Goal: Task Accomplishment & Management: Use online tool/utility

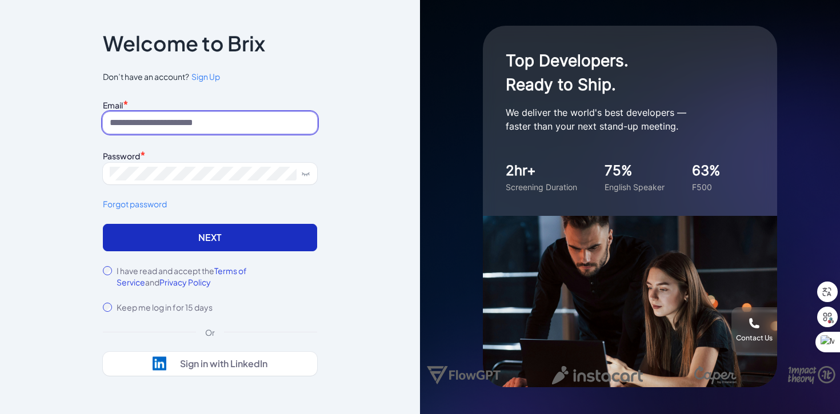
type input "**********"
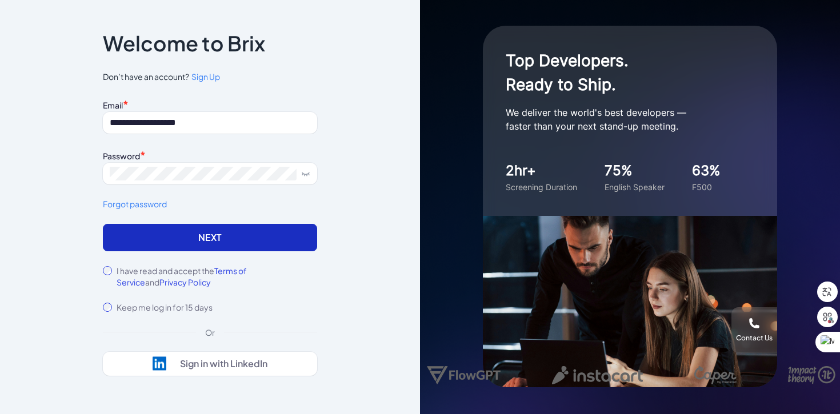
click at [219, 242] on button "Next" at bounding box center [210, 237] width 214 height 27
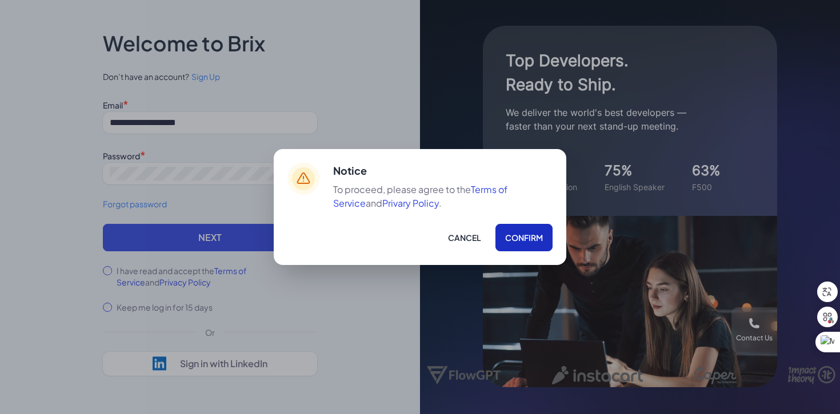
click at [510, 238] on button "Confirm" at bounding box center [523, 237] width 57 height 27
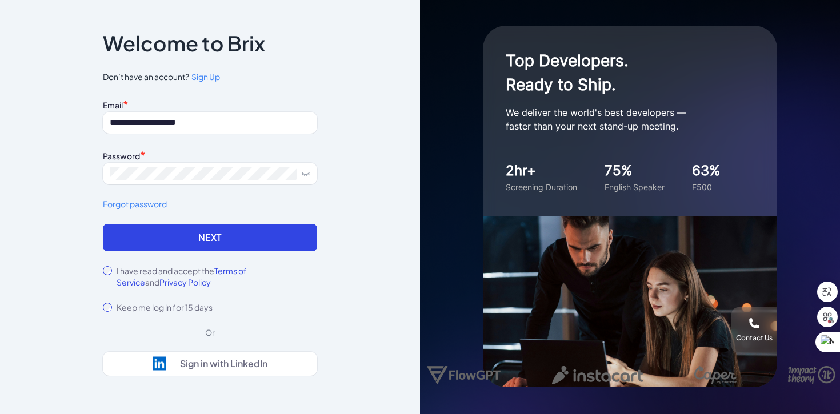
click at [240, 251] on form "**********" at bounding box center [210, 205] width 214 height 216
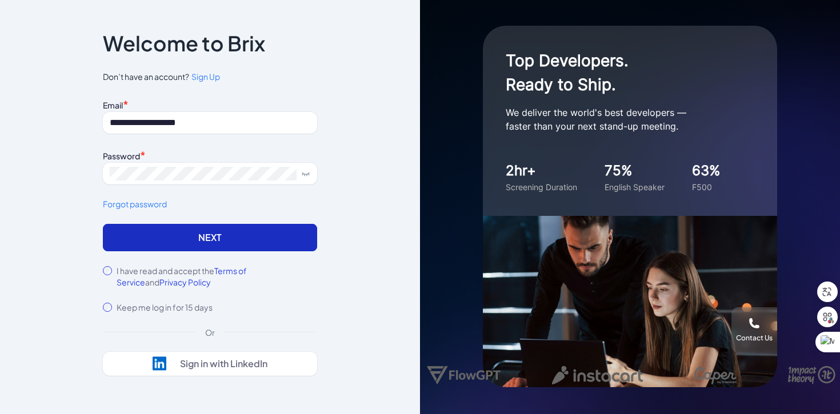
click at [244, 237] on button "Next" at bounding box center [210, 237] width 214 height 27
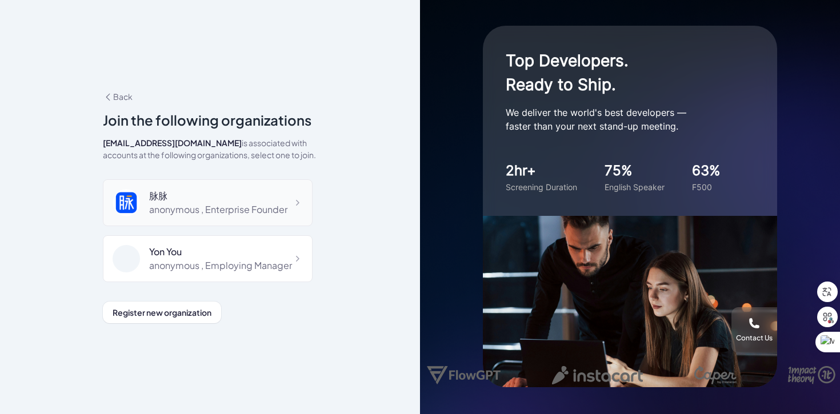
click at [247, 202] on div "脉脉" at bounding box center [218, 196] width 138 height 14
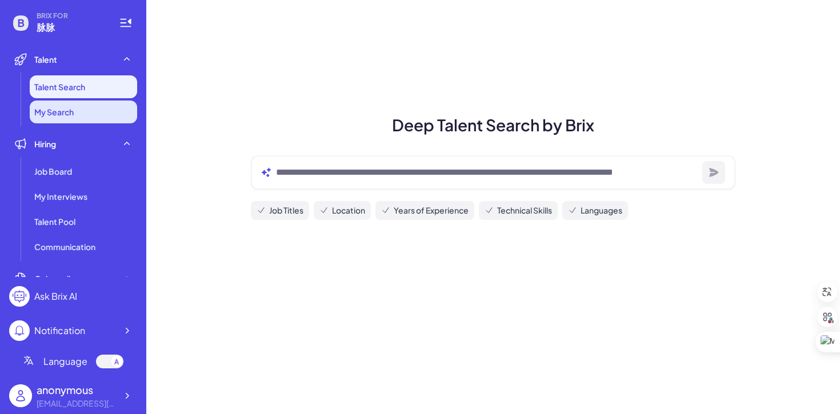
click at [77, 109] on li "My Search" at bounding box center [83, 112] width 107 height 23
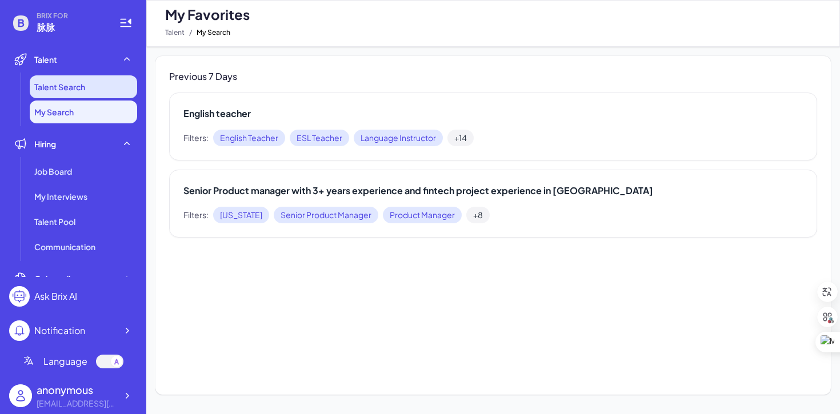
click at [79, 88] on span "Talent Search" at bounding box center [59, 86] width 51 height 11
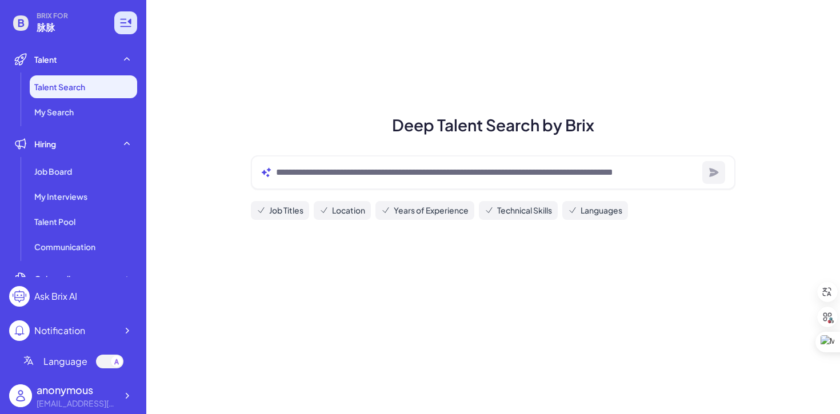
click at [126, 26] on icon at bounding box center [125, 23] width 11 height 8
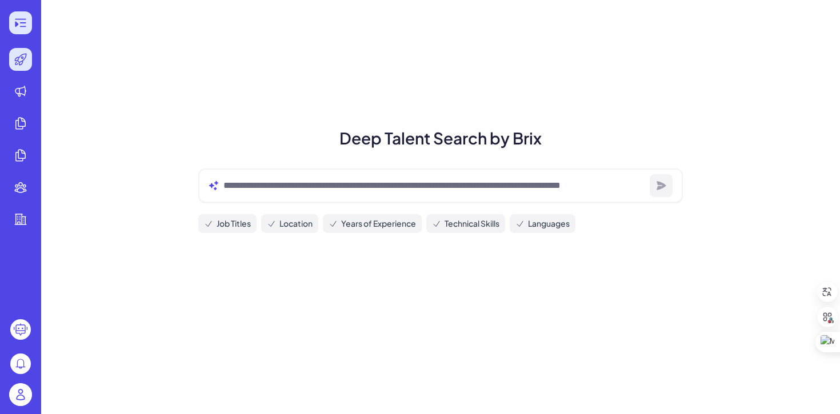
click at [26, 22] on icon at bounding box center [21, 23] width 14 height 14
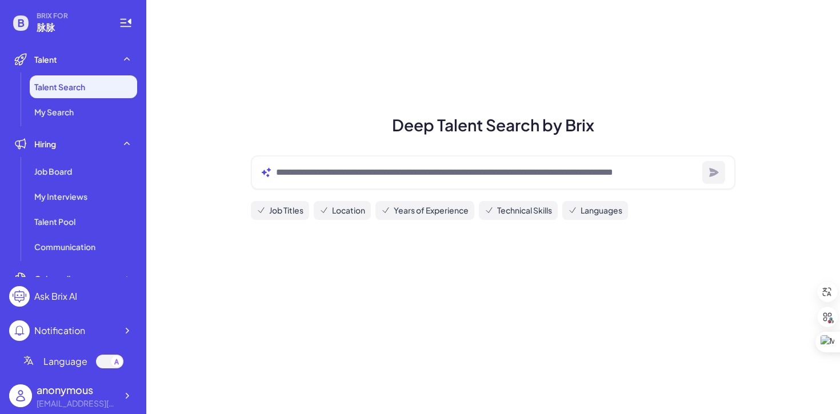
click at [347, 296] on div "Deep Talent Search by Brix Job Titles Location Years of Experience Technical Sk…" at bounding box center [492, 207] width 693 height 414
click at [63, 102] on li "My Search" at bounding box center [83, 112] width 107 height 23
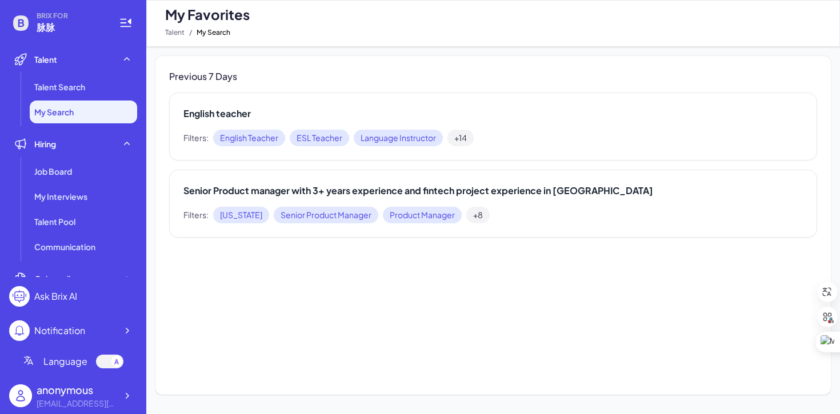
click at [418, 288] on div "Previous 7 Days English teacher Filters: English Teacher ESL Teacher Language I…" at bounding box center [492, 225] width 675 height 339
click at [95, 87] on li "Talent Search" at bounding box center [83, 86] width 107 height 23
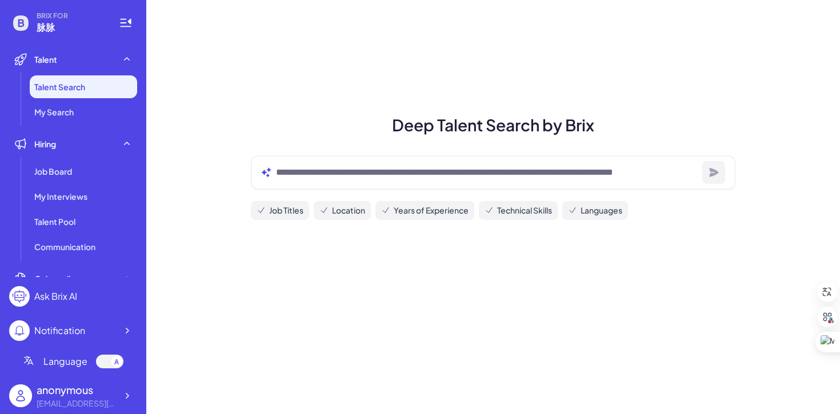
click at [687, 114] on h1 "Deep Talent Search by Brix" at bounding box center [493, 125] width 512 height 24
click at [621, 286] on div "Deep Talent Search by Brix Job Titles Location Years of Experience Technical Sk…" at bounding box center [492, 207] width 693 height 414
click at [89, 359] on div "Language" at bounding box center [73, 362] width 101 height 14
click at [91, 364] on div "语言" at bounding box center [73, 362] width 101 height 14
click at [109, 366] on div at bounding box center [109, 362] width 27 height 14
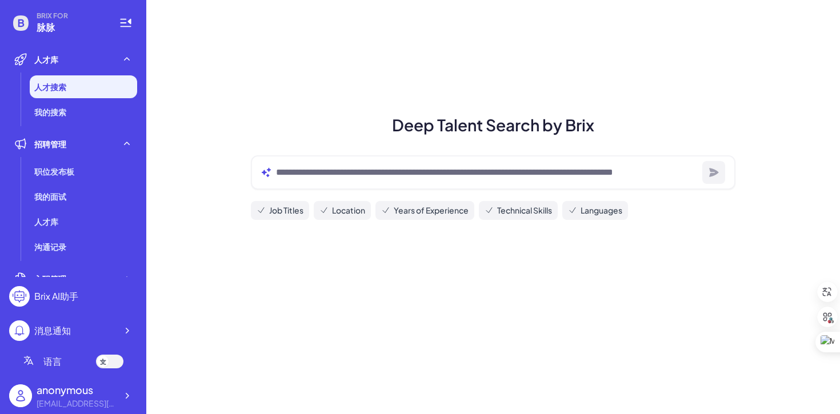
click at [108, 364] on div at bounding box center [109, 362] width 27 height 14
click at [109, 364] on div at bounding box center [109, 362] width 27 height 14
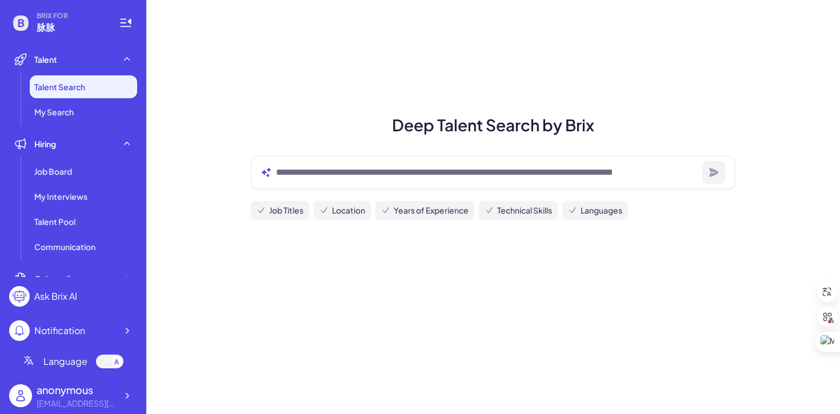
click at [109, 364] on div at bounding box center [109, 362] width 27 height 14
click at [107, 358] on div at bounding box center [102, 361] width 11 height 11
click at [105, 363] on div at bounding box center [109, 362] width 27 height 14
click at [67, 360] on div "语言" at bounding box center [73, 362] width 101 height 14
click at [76, 367] on span "Language" at bounding box center [65, 362] width 44 height 14
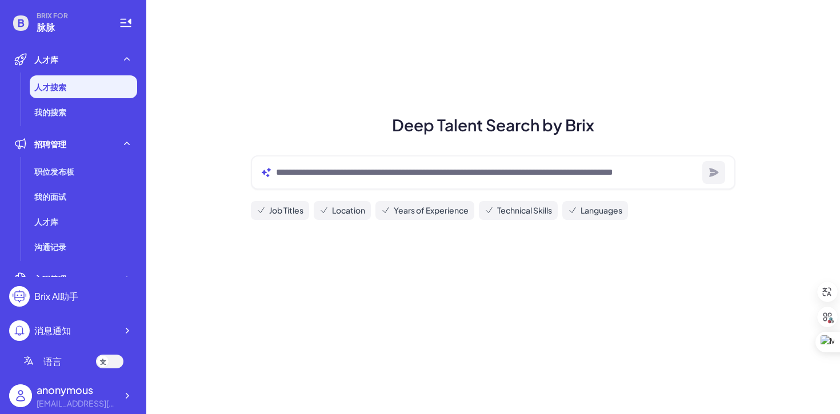
click at [113, 332] on div "消息通知" at bounding box center [73, 330] width 128 height 21
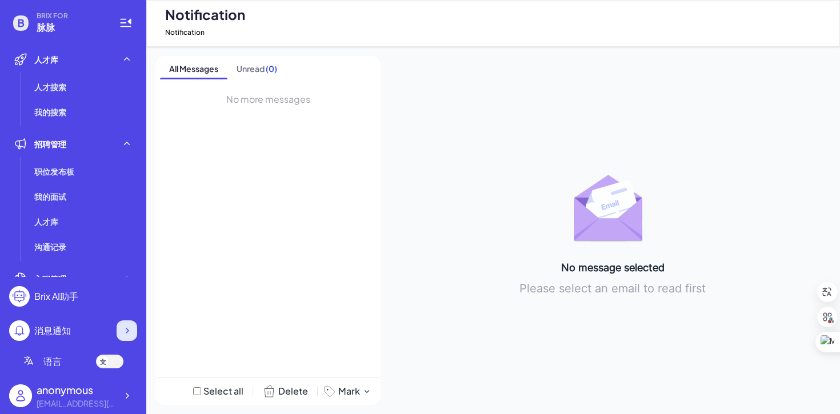
click at [123, 331] on icon at bounding box center [126, 330] width 11 height 11
click at [62, 291] on div "Brix AI助手" at bounding box center [56, 297] width 44 height 14
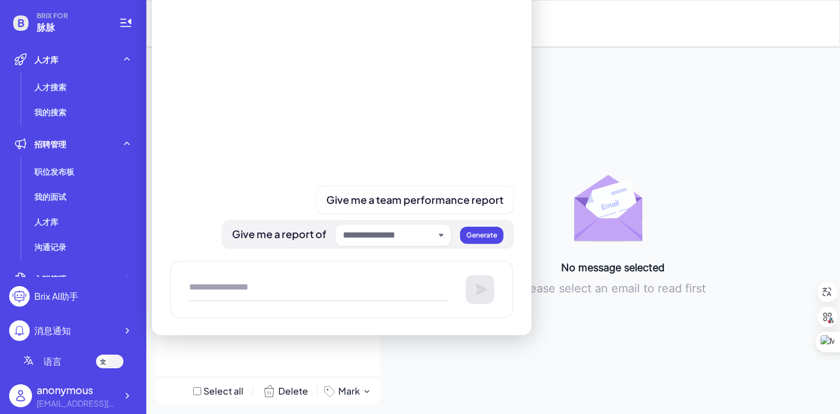
click at [393, 230] on input "text" at bounding box center [388, 235] width 91 height 14
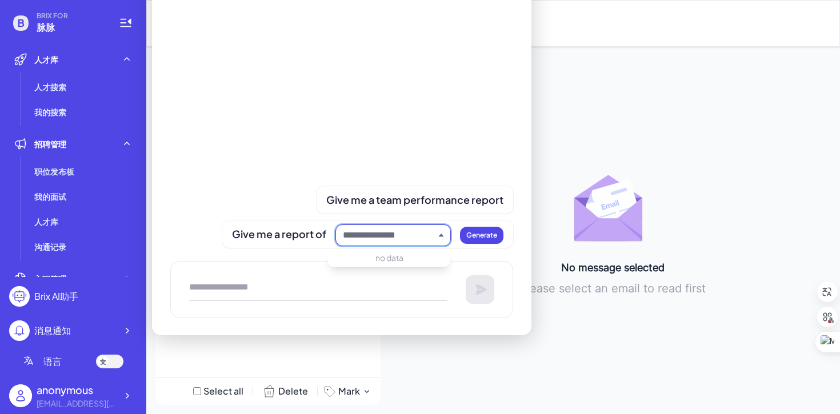
click at [371, 292] on textarea at bounding box center [318, 289] width 258 height 23
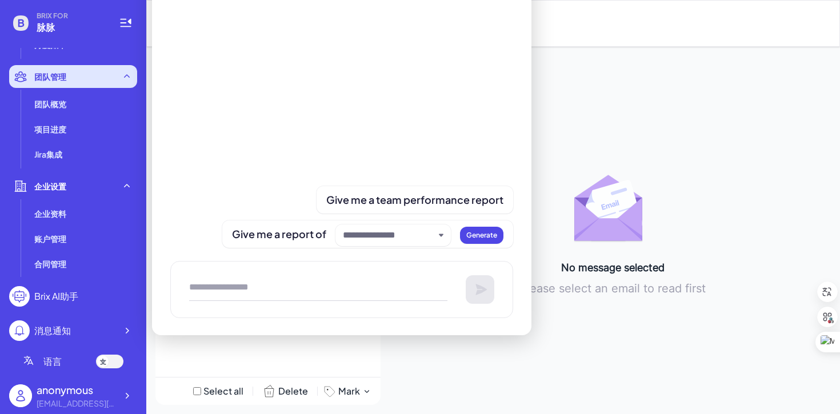
scroll to position [372, 0]
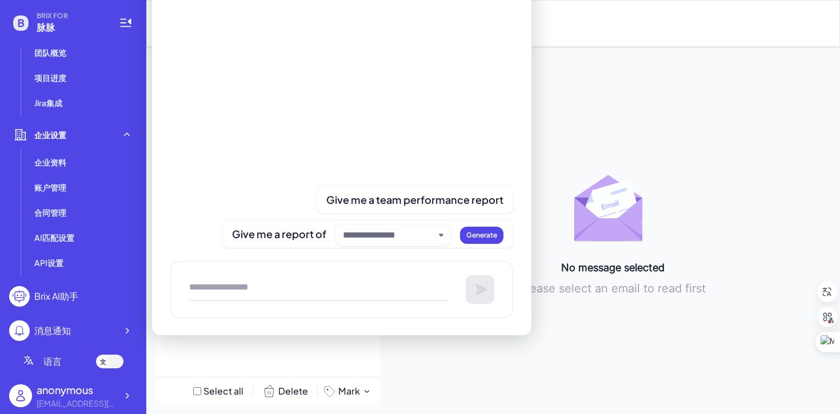
click at [114, 362] on div at bounding box center [109, 362] width 27 height 14
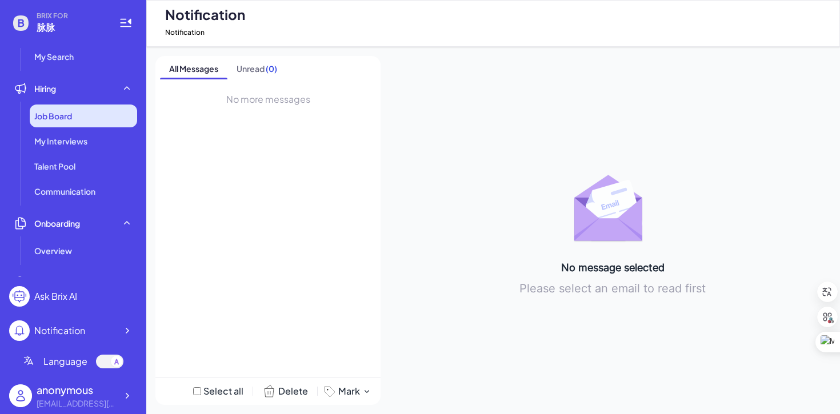
scroll to position [0, 0]
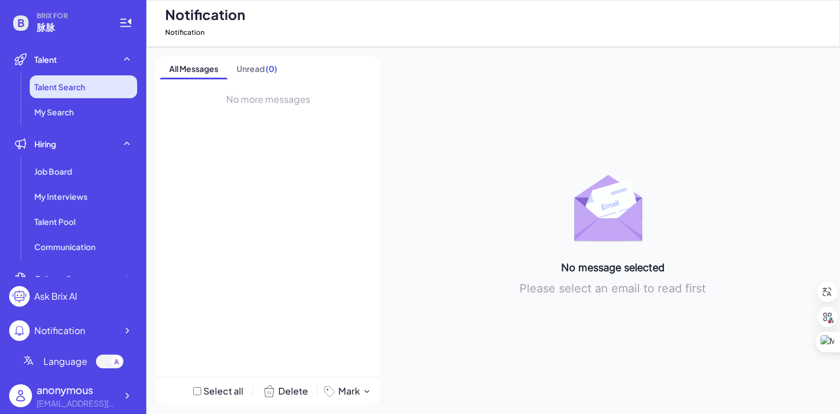
click at [83, 88] on span "Talent Search" at bounding box center [59, 86] width 51 height 11
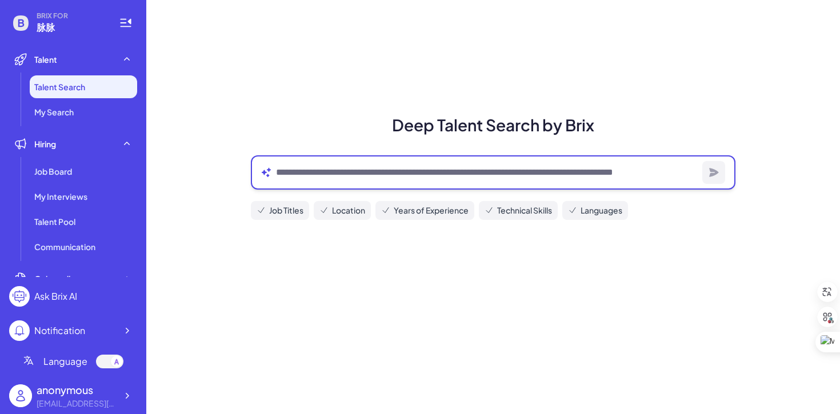
click at [326, 174] on textarea at bounding box center [487, 173] width 422 height 14
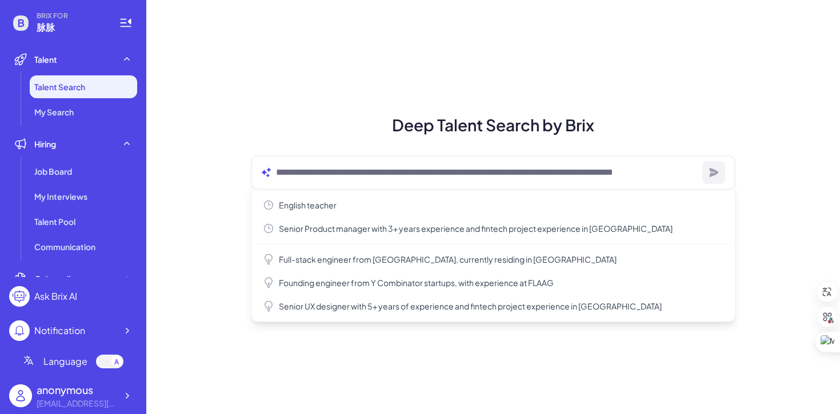
click at [322, 109] on div "Deep Talent Search by Brix English teacher Senior Product manager with 3+ years…" at bounding box center [492, 207] width 693 height 414
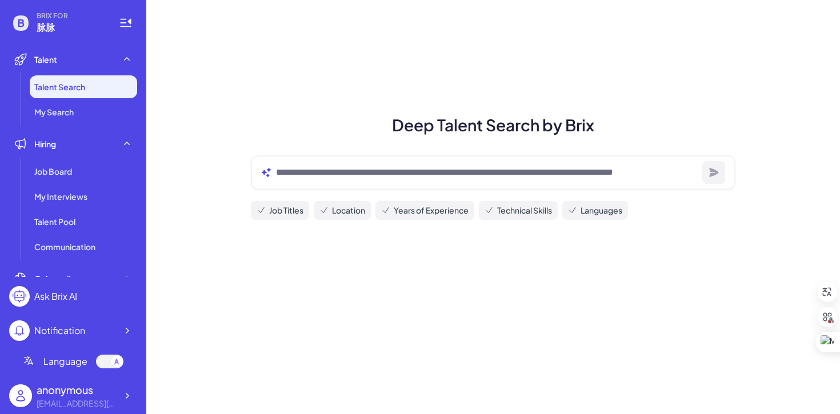
click at [350, 182] on div at bounding box center [493, 172] width 484 height 34
click at [344, 206] on span "Location" at bounding box center [348, 210] width 33 height 12
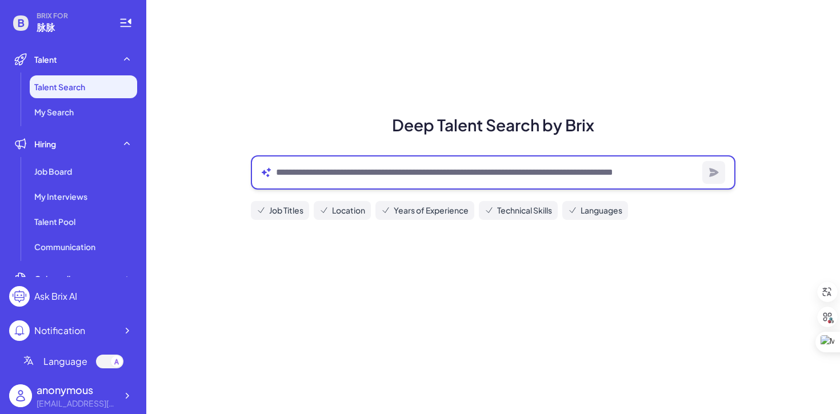
click at [334, 174] on textarea at bounding box center [487, 173] width 422 height 14
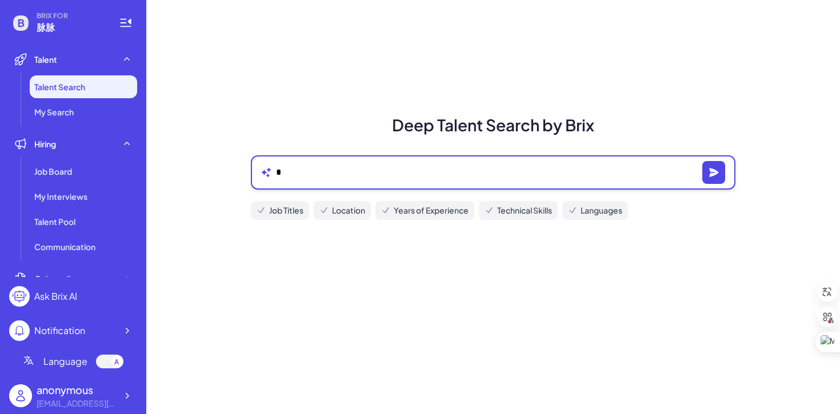
type textarea "*"
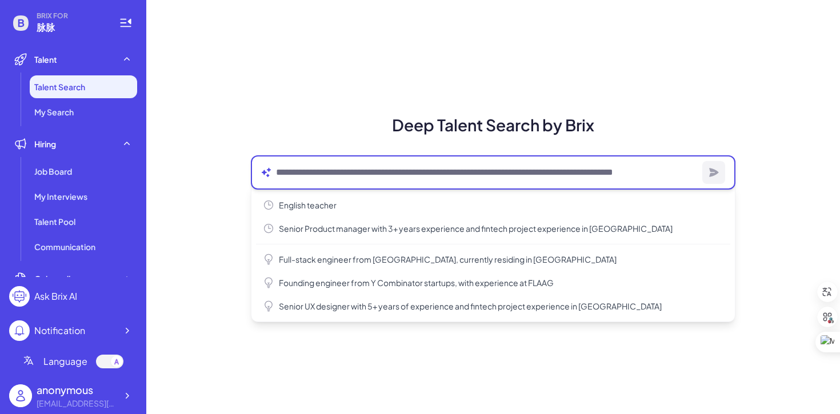
type textarea "*"
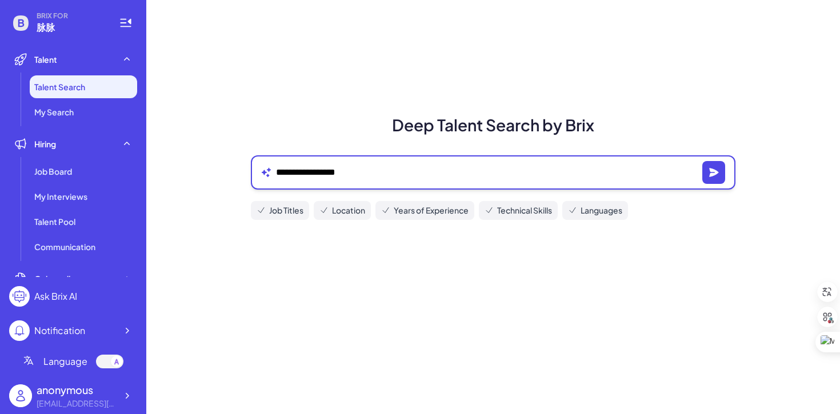
type textarea "**********"
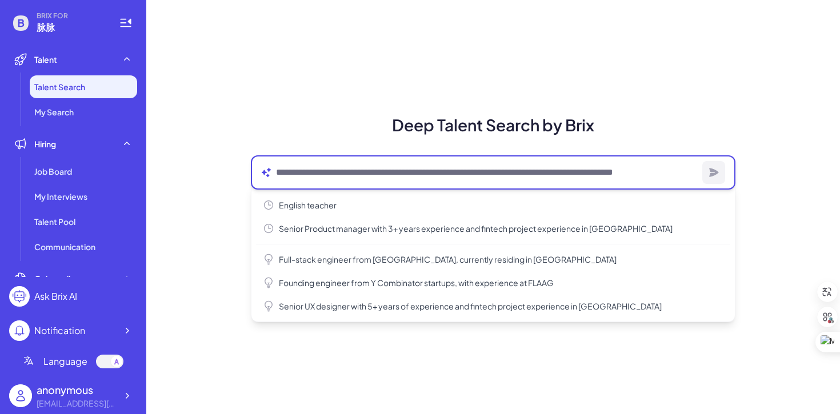
paste textarea "**********"
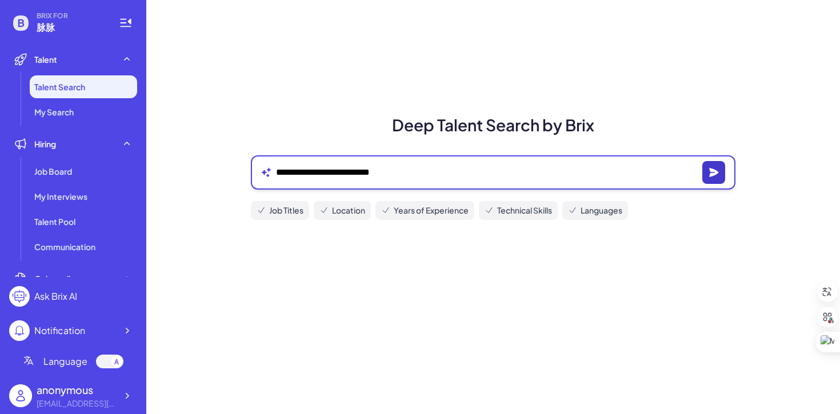
type textarea "**********"
click at [712, 173] on icon "button" at bounding box center [713, 172] width 9 height 9
click at [708, 172] on icon "button" at bounding box center [713, 172] width 11 height 11
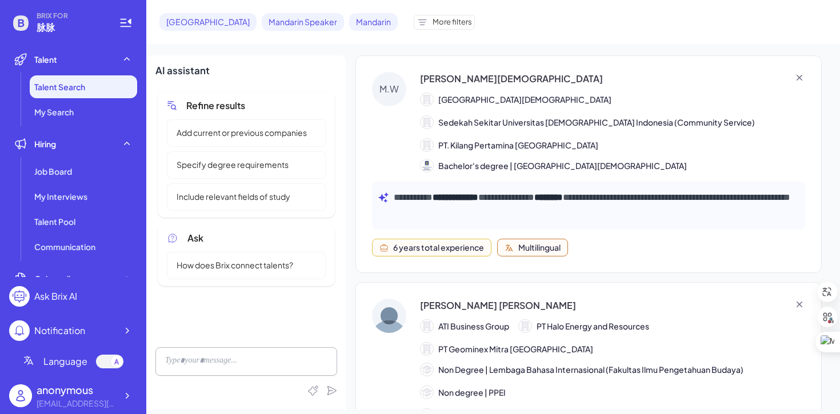
click at [707, 147] on div "Universitas Islam Indonesia Sedekah Sekitar Universitas Islam Indonesia (Commun…" at bounding box center [612, 122] width 385 height 59
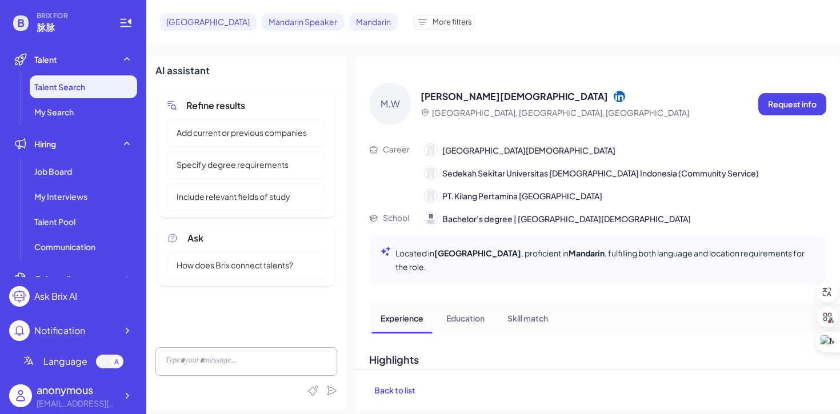
click at [613, 97] on icon at bounding box center [618, 95] width 11 height 11
drag, startPoint x: 576, startPoint y: 149, endPoint x: 635, endPoint y: 155, distance: 58.6
click at [635, 167] on span "Sedekah Sekitar Universitas Islam Indonesia (Community Service)" at bounding box center [600, 173] width 316 height 12
drag, startPoint x: 437, startPoint y: 178, endPoint x: 471, endPoint y: 175, distance: 34.3
click at [471, 189] on div "PT. Kilang Pertamina Balikpapan" at bounding box center [513, 196] width 178 height 14
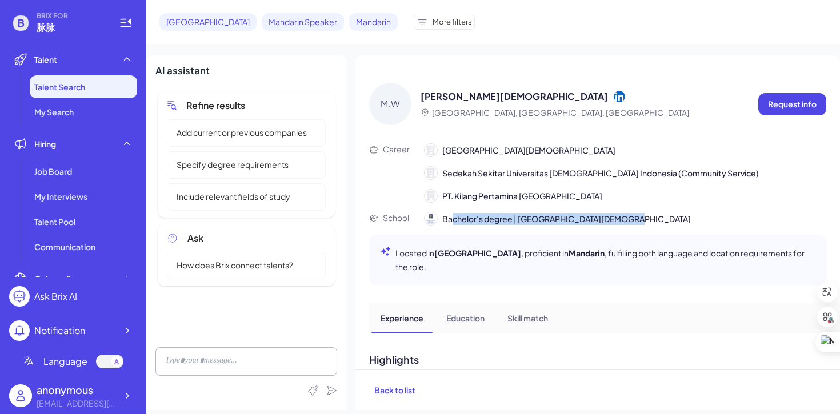
drag, startPoint x: 451, startPoint y: 192, endPoint x: 611, endPoint y: 193, distance: 159.9
click at [613, 213] on span "Bachelor's degree | Universitas Islam Indonesia" at bounding box center [566, 219] width 248 height 12
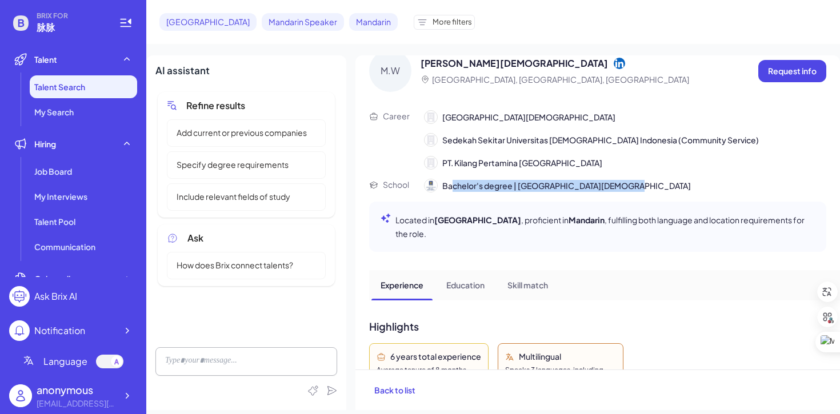
scroll to position [34, 0]
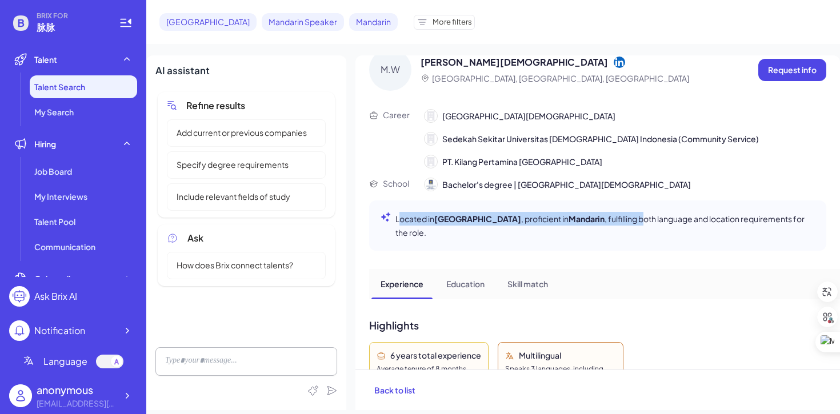
drag, startPoint x: 399, startPoint y: 198, endPoint x: 612, endPoint y: 200, distance: 213.1
click at [612, 212] on p "Located in South Jakarta , proficient in Mandarin , fulfilling both language an…" at bounding box center [604, 225] width 419 height 27
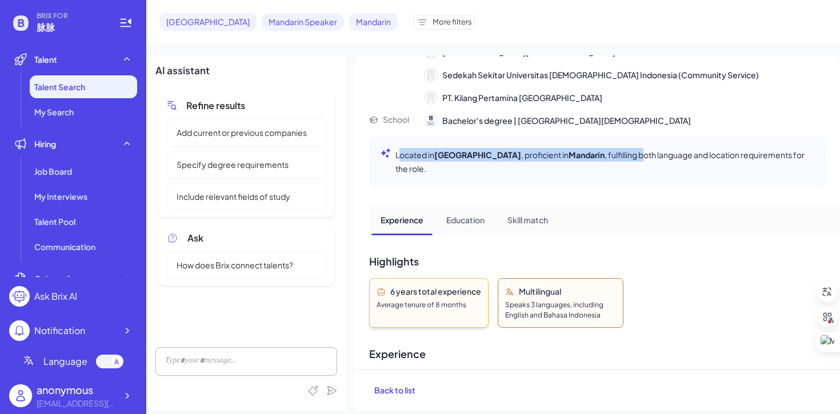
scroll to position [102, 0]
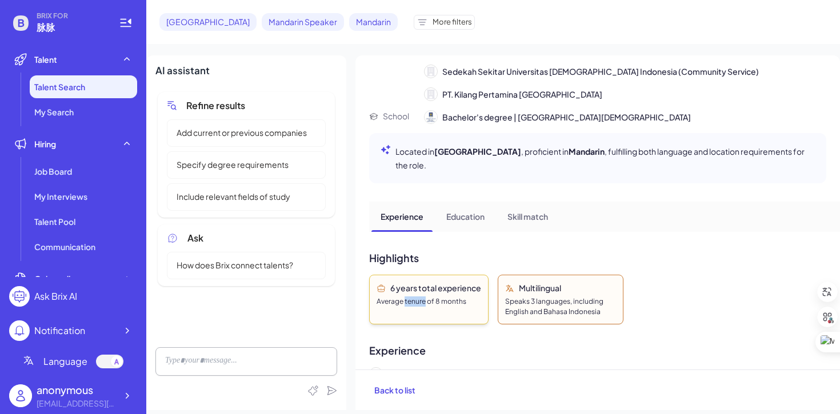
drag, startPoint x: 404, startPoint y: 266, endPoint x: 426, endPoint y: 268, distance: 21.8
click at [426, 296] on div "Average tenure of 8 months" at bounding box center [428, 301] width 105 height 10
copy div "tenure"
click at [415, 292] on div "M.W Muhammad Wisnu Prasetio South Jakarta, Jakarta, Indonesia Request info Care…" at bounding box center [597, 212] width 484 height 314
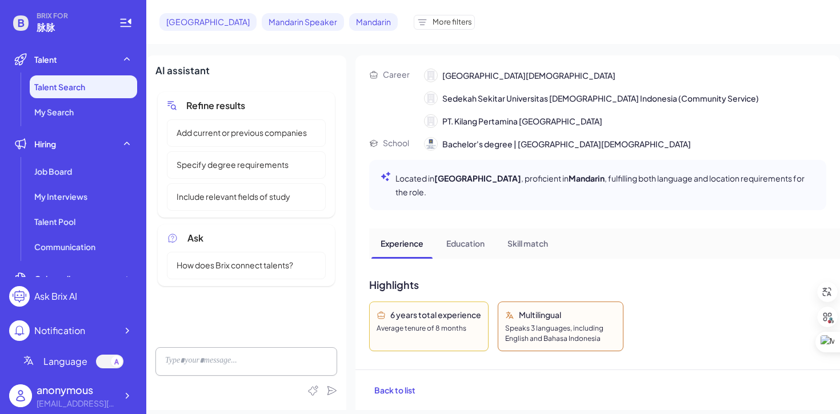
scroll to position [0, 0]
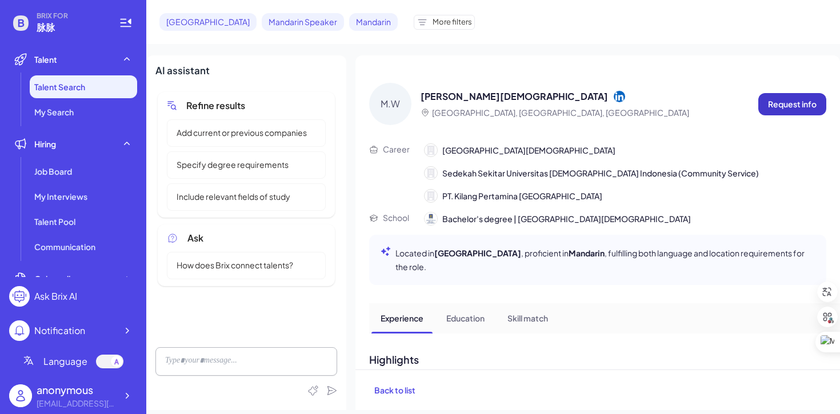
click at [773, 102] on p "Request info" at bounding box center [792, 104] width 49 height 12
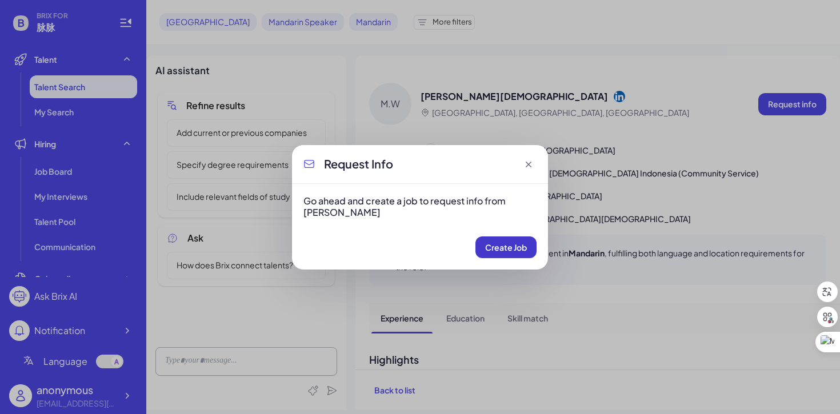
click at [517, 247] on span "Create Job" at bounding box center [506, 247] width 42 height 10
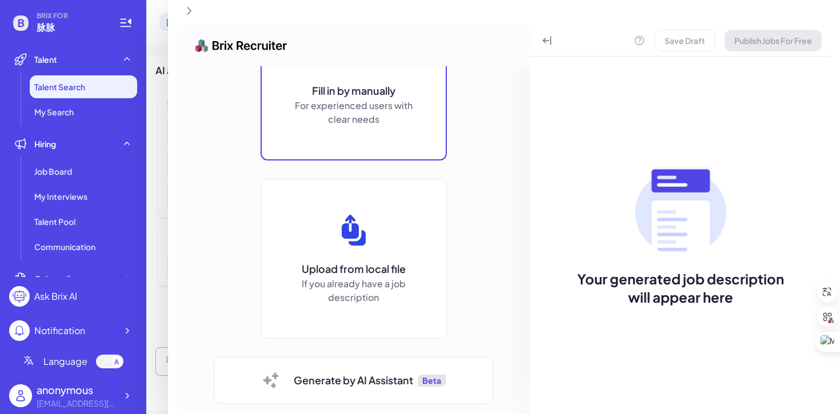
click at [377, 117] on p "For experienced users with clear needs" at bounding box center [354, 112] width 126 height 27
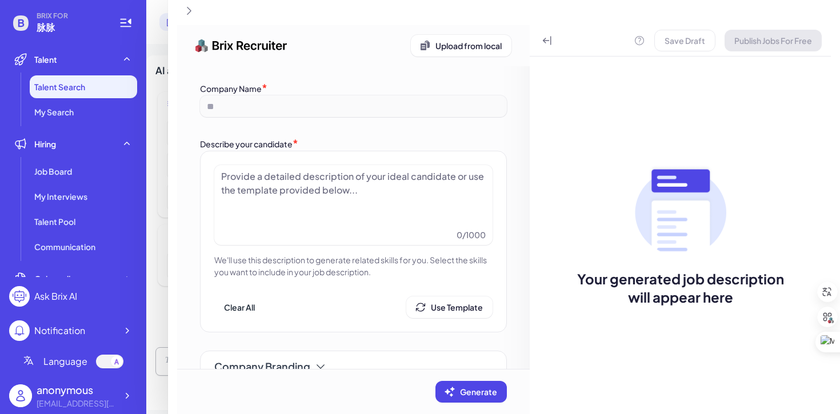
click at [341, 112] on div "**" at bounding box center [353, 106] width 307 height 22
click at [334, 107] on div "**" at bounding box center [353, 106] width 307 height 22
click at [326, 198] on div at bounding box center [353, 198] width 264 height 57
paste div
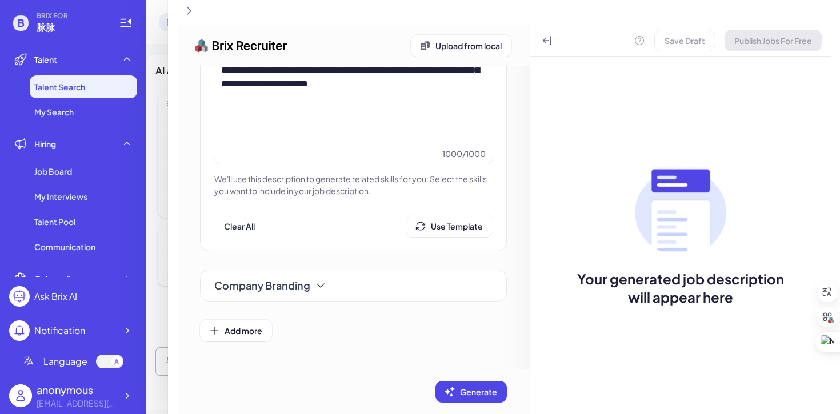
scroll to position [282, 0]
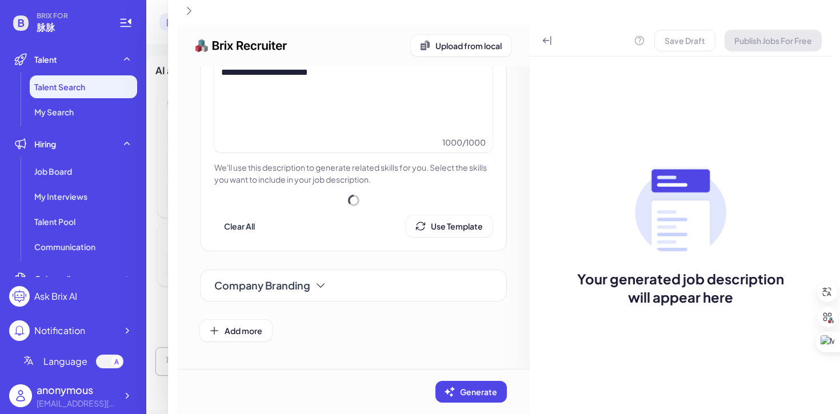
click at [320, 290] on icon at bounding box center [320, 285] width 11 height 11
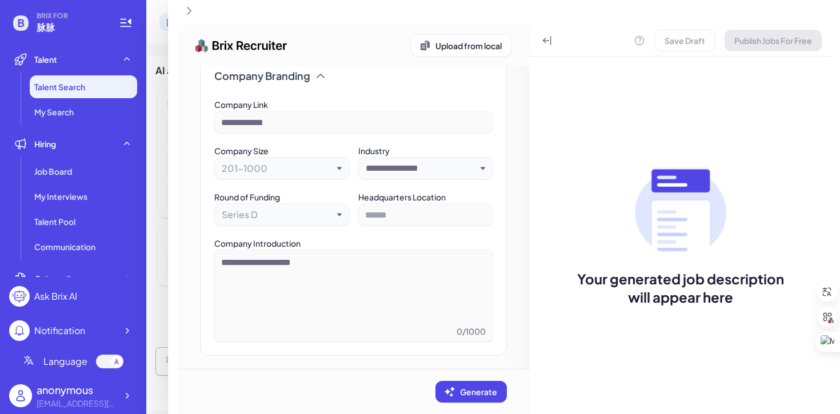
scroll to position [587, 0]
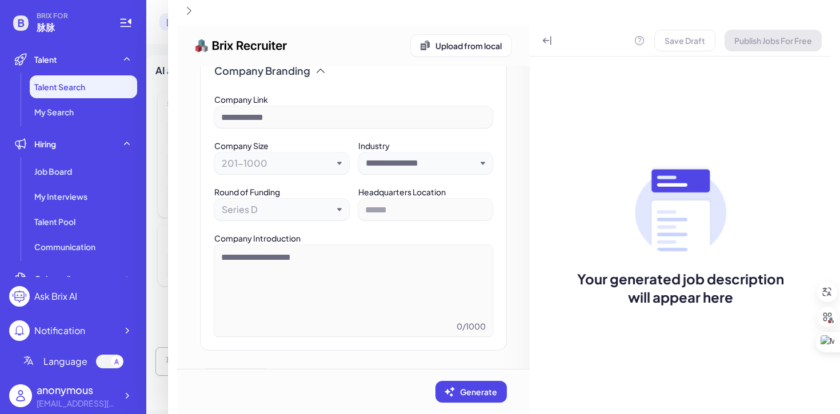
click at [415, 119] on div at bounding box center [353, 117] width 278 height 22
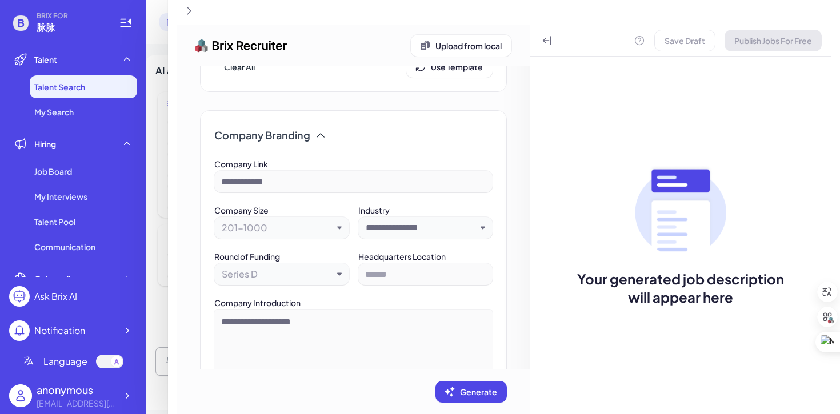
scroll to position [433, 0]
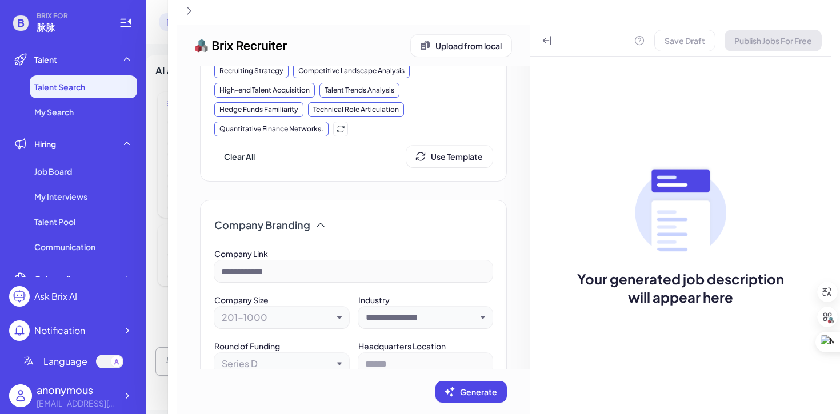
click at [306, 265] on div at bounding box center [353, 271] width 278 height 22
click at [291, 281] on div at bounding box center [353, 271] width 278 height 22
click at [287, 273] on div at bounding box center [353, 271] width 278 height 22
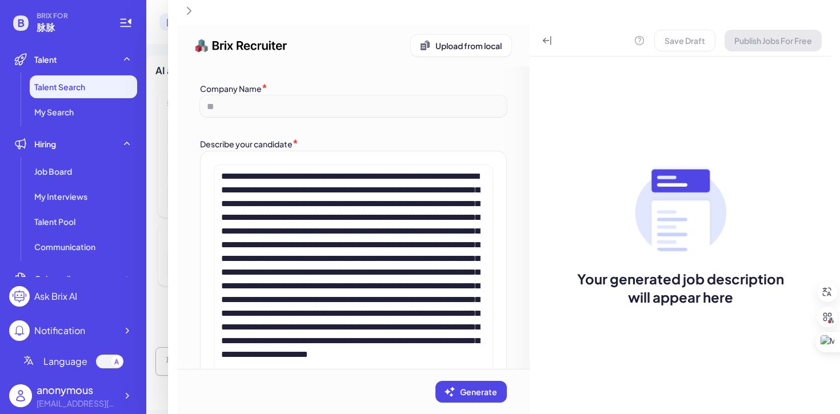
scroll to position [11, 0]
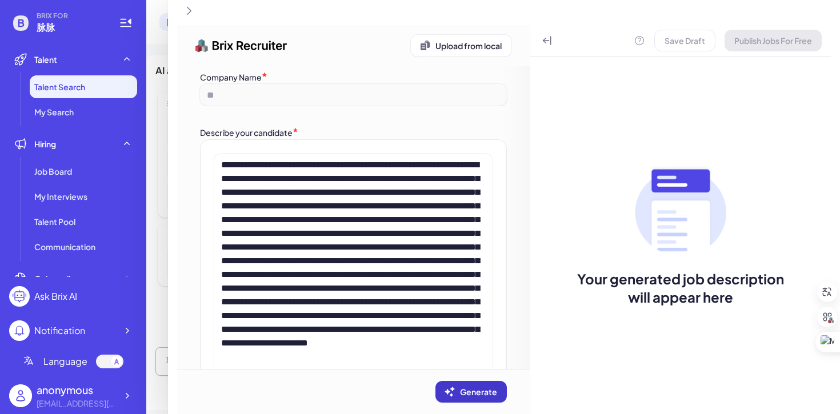
click at [463, 391] on span "Generate" at bounding box center [478, 392] width 37 height 10
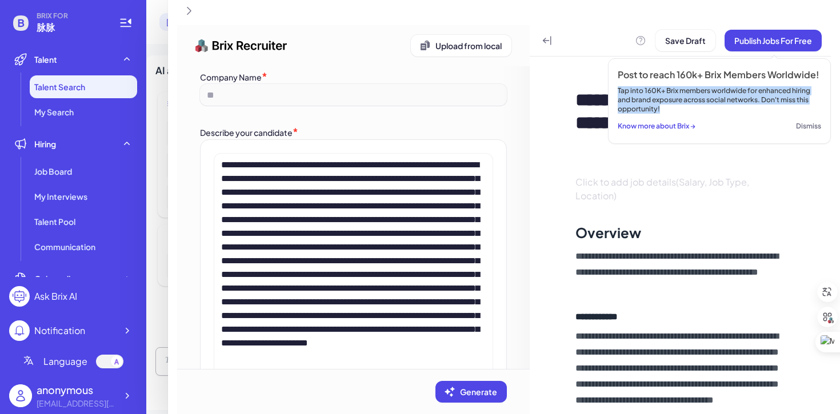
drag, startPoint x: 673, startPoint y: 109, endPoint x: 619, endPoint y: 92, distance: 56.9
click at [619, 92] on div "Tap into 160K+ Brix members worldwide for enhanced hiring and brand exposure ac…" at bounding box center [718, 99] width 203 height 27
copy div "Tap into 160K+ Brix members worldwide for enhanced hiring and brand exposure ac…"
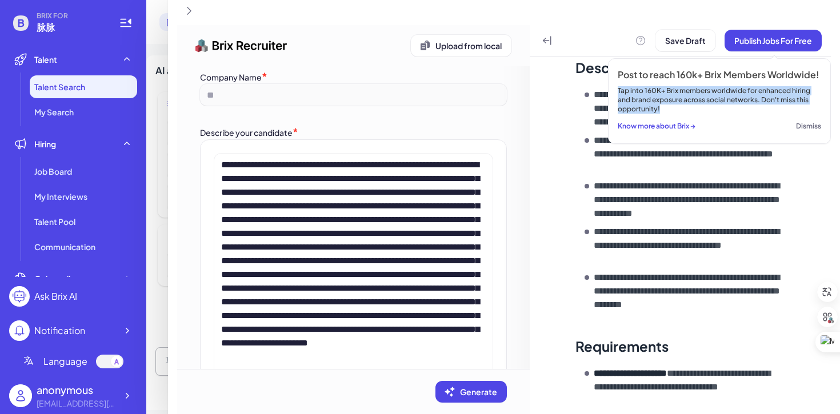
scroll to position [435, 0]
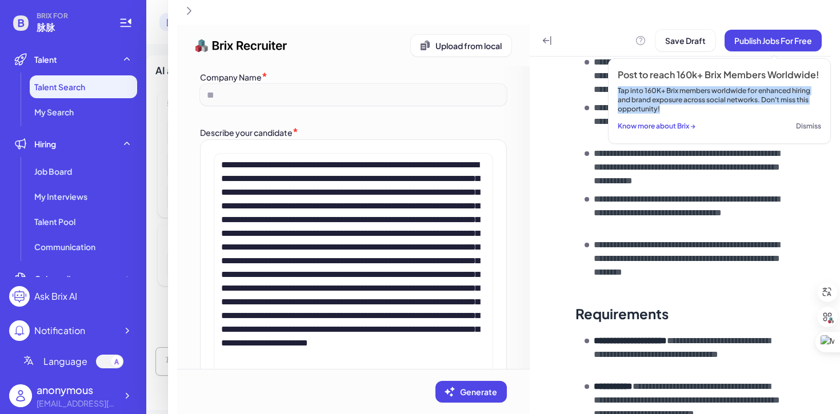
click at [659, 127] on button "Know more about Brix →" at bounding box center [656, 126] width 78 height 16
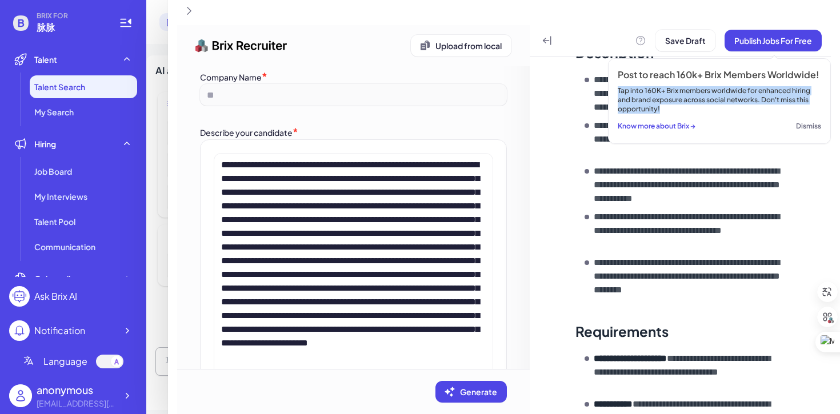
scroll to position [397, 0]
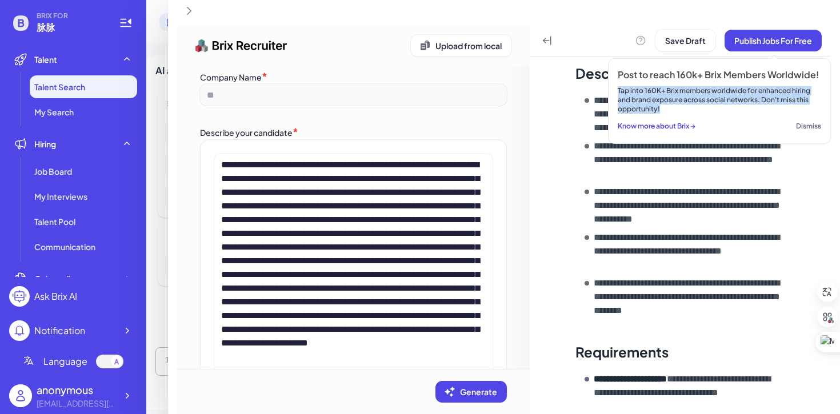
click at [804, 127] on button "Dismiss" at bounding box center [808, 126] width 25 height 16
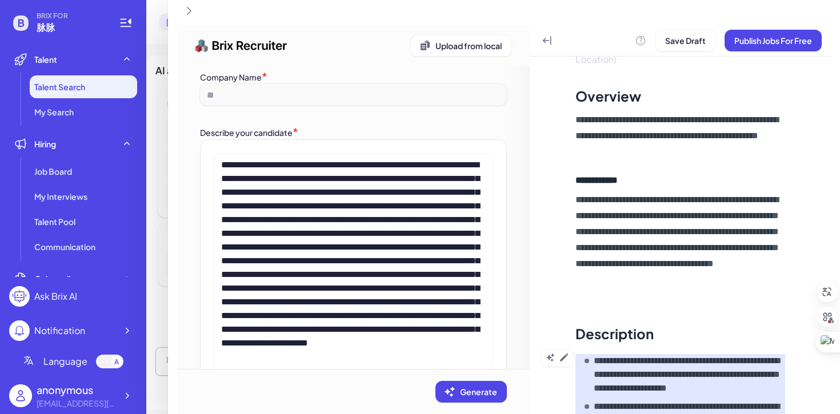
scroll to position [0, 0]
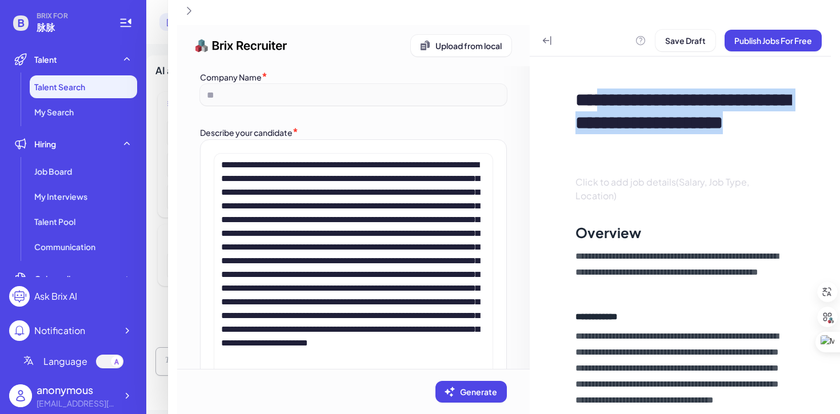
drag, startPoint x: 615, startPoint y: 101, endPoint x: 669, endPoint y: 144, distance: 69.5
click at [669, 144] on div "**********" at bounding box center [689, 123] width 228 height 69
click at [698, 137] on div "**********" at bounding box center [689, 123] width 228 height 69
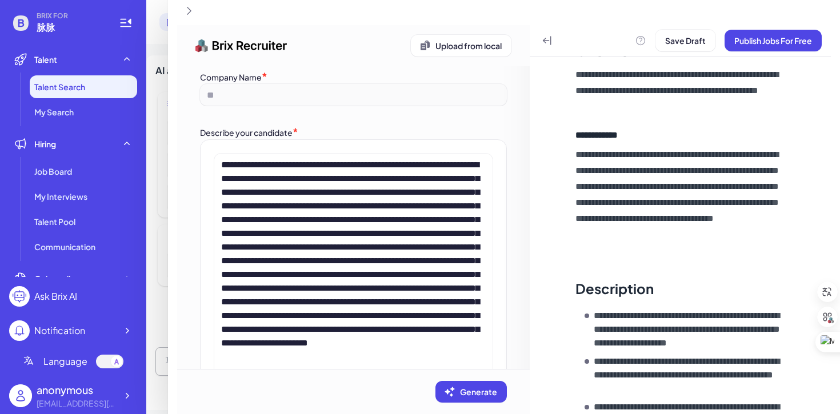
scroll to position [178, 0]
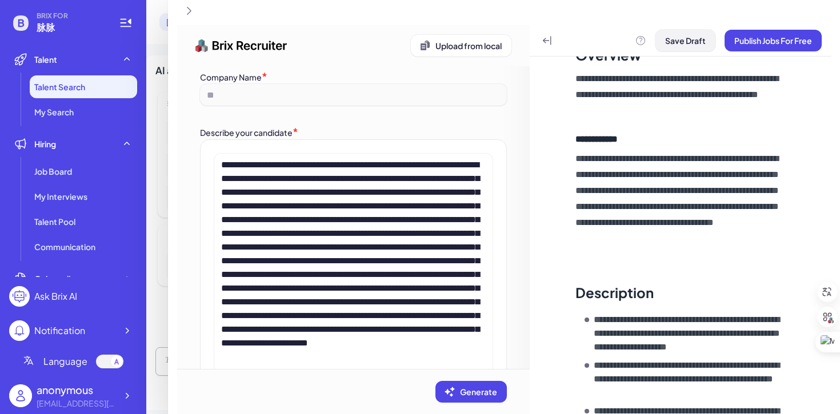
click at [675, 42] on span "Save Draft" at bounding box center [685, 40] width 41 height 10
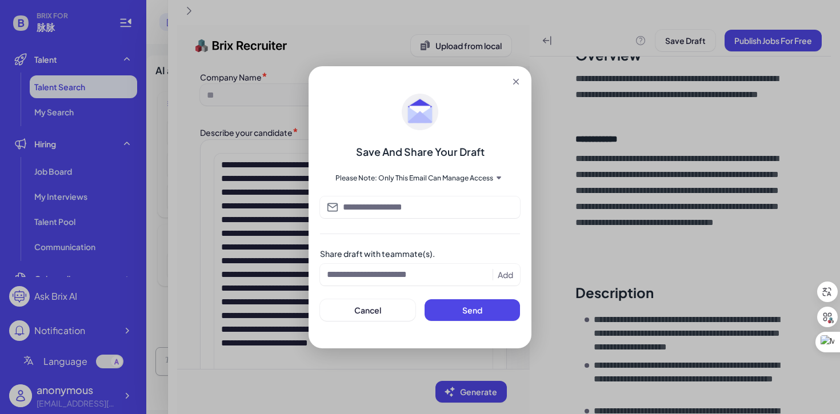
click at [489, 179] on div "Please Note: Only This Email Can Manage Access" at bounding box center [419, 178] width 169 height 9
click at [497, 176] on icon at bounding box center [498, 177] width 5 height 3
click at [387, 309] on button "Cancel" at bounding box center [367, 310] width 95 height 22
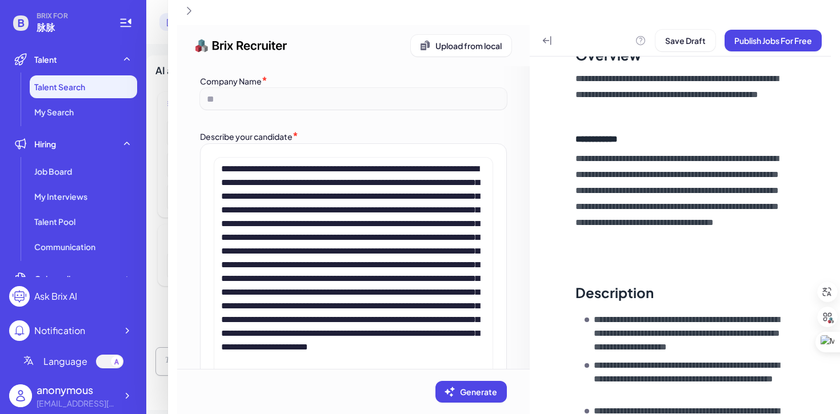
scroll to position [0, 0]
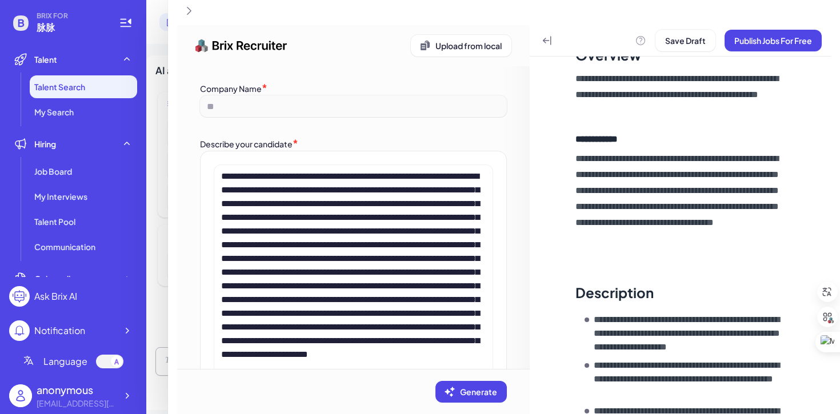
click at [70, 112] on div at bounding box center [420, 207] width 840 height 414
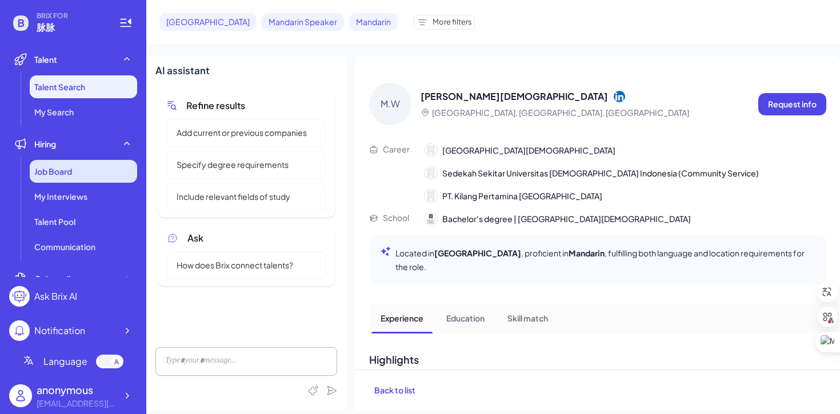
click at [61, 170] on span "Job Board" at bounding box center [53, 171] width 38 height 11
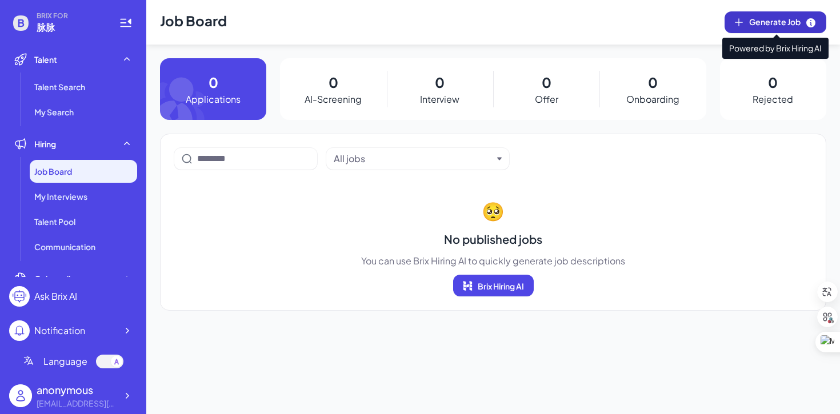
click at [765, 22] on span "Generate Job" at bounding box center [782, 22] width 67 height 13
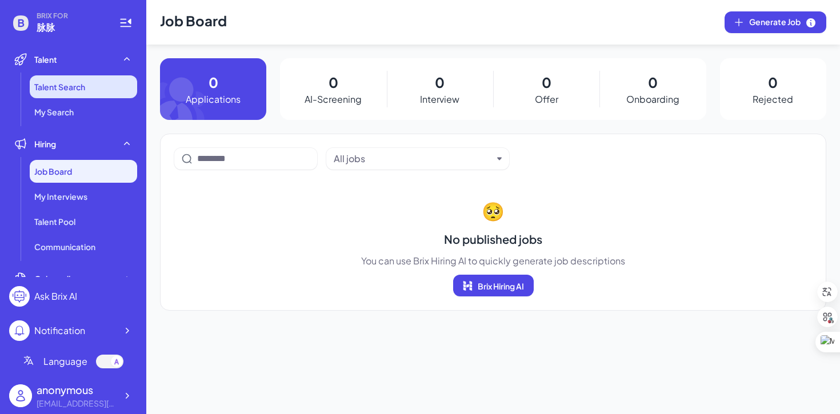
click at [92, 82] on li "Talent Search" at bounding box center [83, 86] width 107 height 23
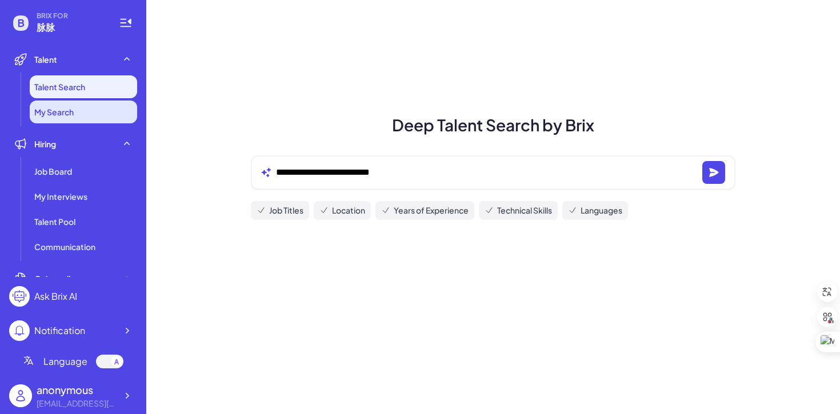
click at [87, 116] on li "My Search" at bounding box center [83, 112] width 107 height 23
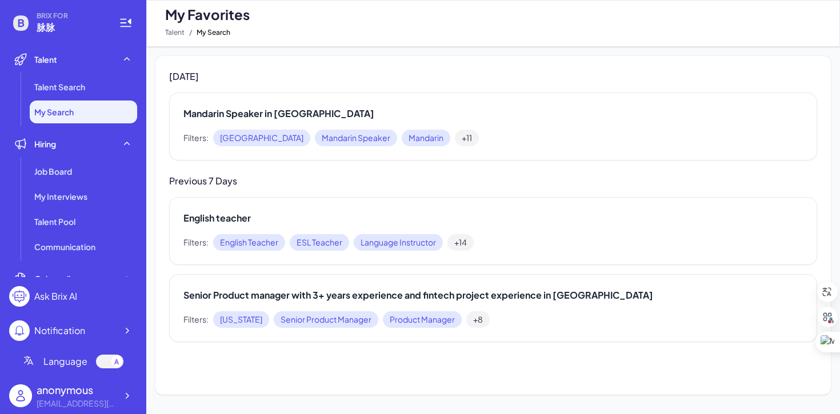
click at [455, 136] on span "+11" at bounding box center [467, 138] width 24 height 17
click at [230, 138] on span "Jakarta" at bounding box center [261, 138] width 97 height 17
click at [315, 138] on span "Mandarin Speaker" at bounding box center [356, 138] width 82 height 17
click at [250, 113] on h2 "Mandarin Speaker in Jakarta" at bounding box center [492, 114] width 619 height 14
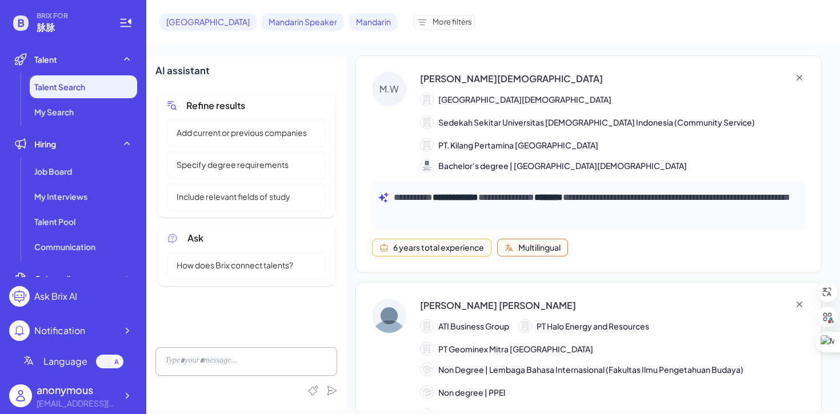
click at [432, 19] on span "More filters" at bounding box center [451, 22] width 39 height 11
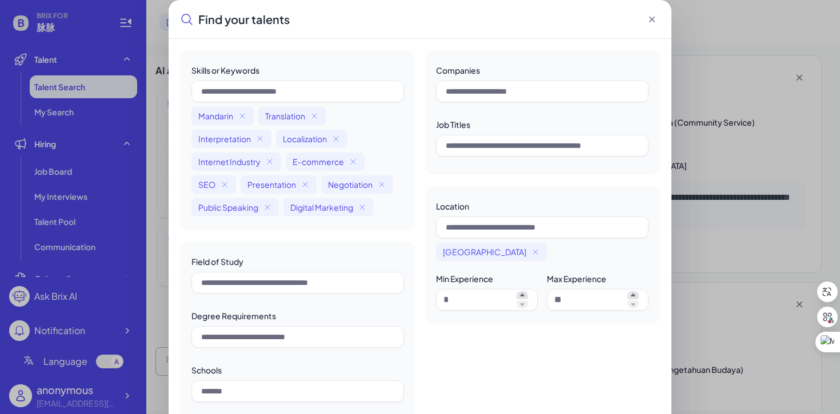
scroll to position [1, 0]
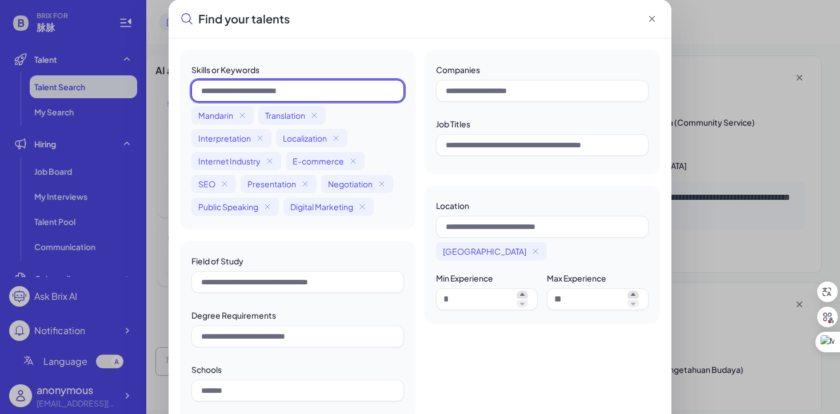
click at [351, 87] on input "text" at bounding box center [297, 91] width 212 height 22
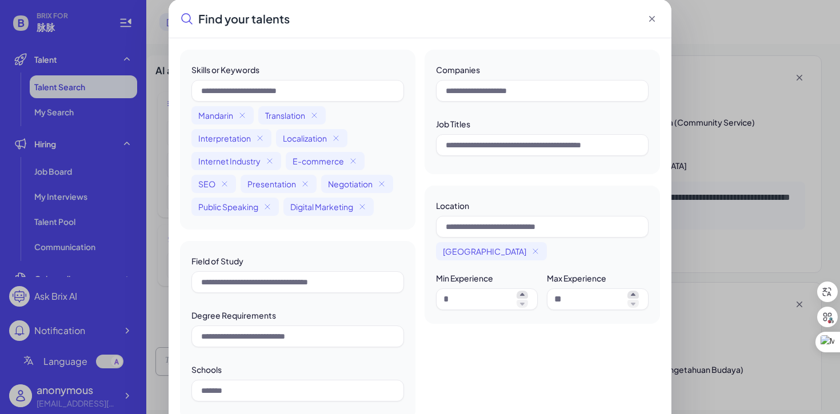
click at [350, 63] on div "Skills or Keywords Mandarin Translation Interpretation Localization Internet In…" at bounding box center [297, 140] width 235 height 180
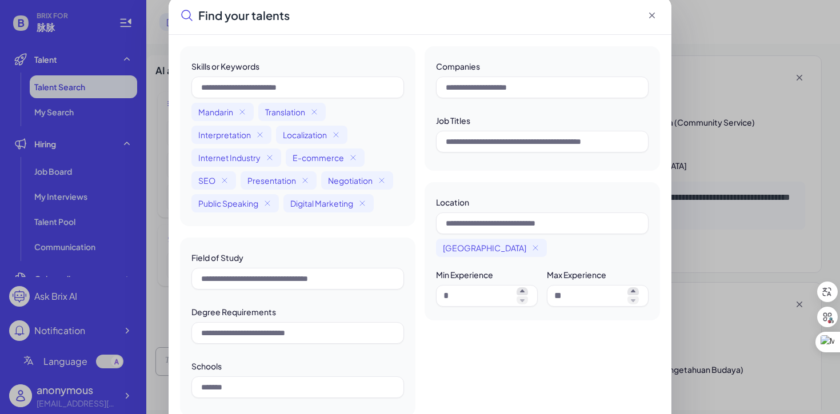
click at [293, 114] on span "Translation" at bounding box center [285, 111] width 40 height 11
click at [208, 114] on span "Mandarin" at bounding box center [215, 111] width 35 height 11
click at [218, 113] on span "Mandarin" at bounding box center [215, 111] width 35 height 11
click at [288, 232] on div "Skills or Keywords Mandarin Translation Interpretation Localization Internet In…" at bounding box center [297, 231] width 235 height 370
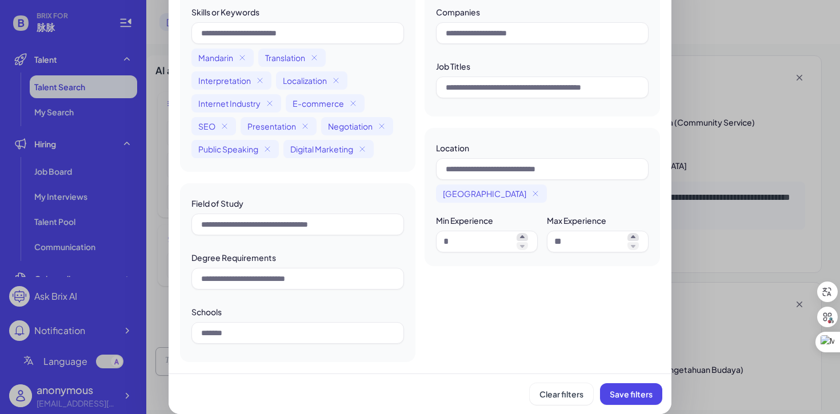
scroll to position [59, 0]
drag, startPoint x: 633, startPoint y: 396, endPoint x: 597, endPoint y: 304, distance: 99.1
click at [597, 304] on div "Find your talents Skills or Keywords Mandarin Translation Interpretation Locali…" at bounding box center [419, 178] width 503 height 472
click at [633, 390] on span "Save filters" at bounding box center [630, 394] width 43 height 10
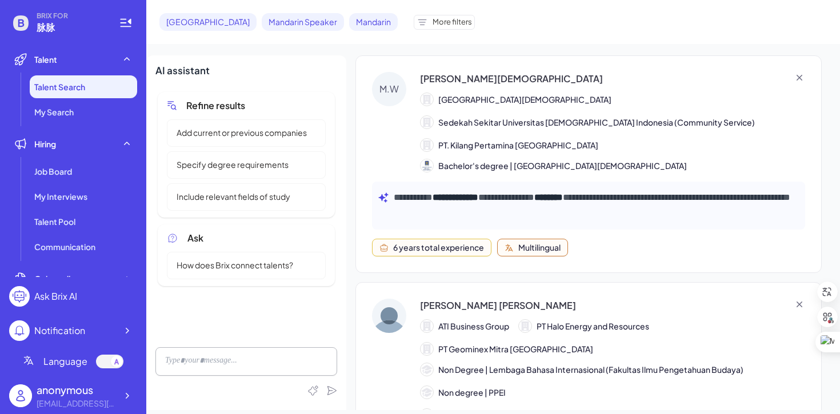
click at [414, 29] on div "More filters" at bounding box center [444, 22] width 61 height 15
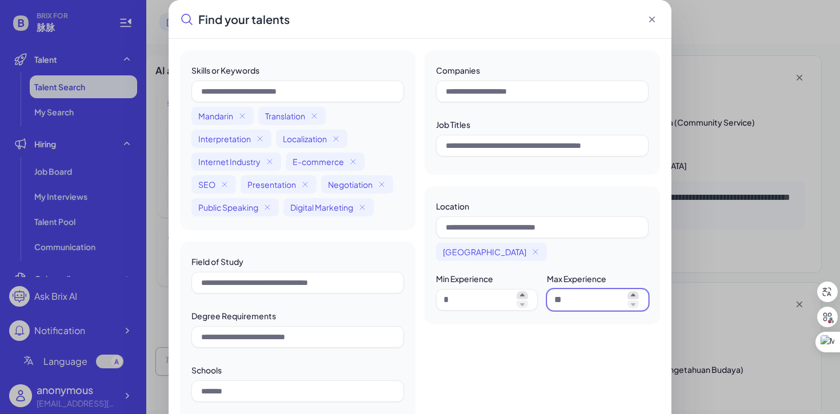
click at [598, 301] on input at bounding box center [588, 300] width 69 height 14
drag, startPoint x: 606, startPoint y: 279, endPoint x: 560, endPoint y: 279, distance: 46.3
click at [560, 279] on label "Max Experience" at bounding box center [576, 279] width 59 height 10
click at [581, 349] on div "Companies Job Titles Location Jakarta Min Experience Max Experience" at bounding box center [541, 235] width 235 height 370
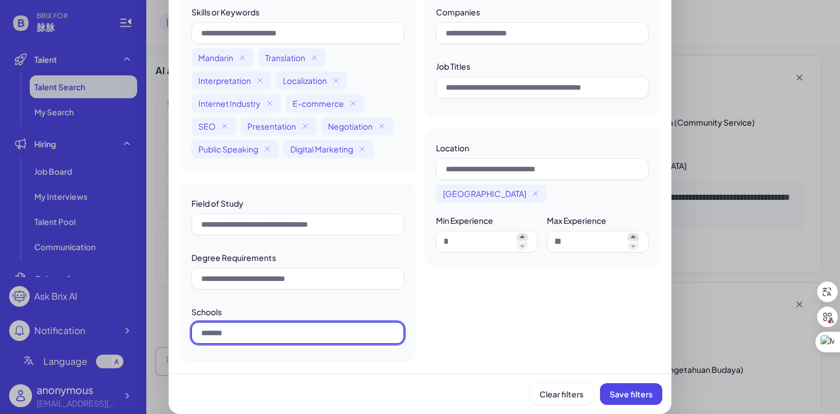
click at [321, 331] on input "text" at bounding box center [297, 333] width 212 height 22
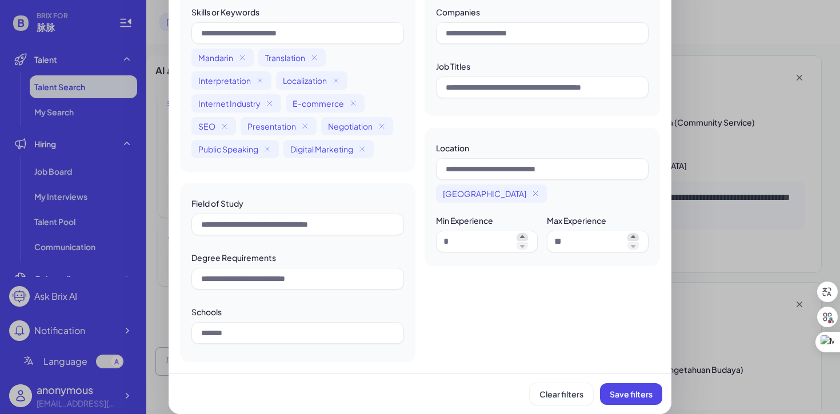
click at [414, 315] on div "Field of Study Degree Requirements Schools" at bounding box center [297, 272] width 235 height 179
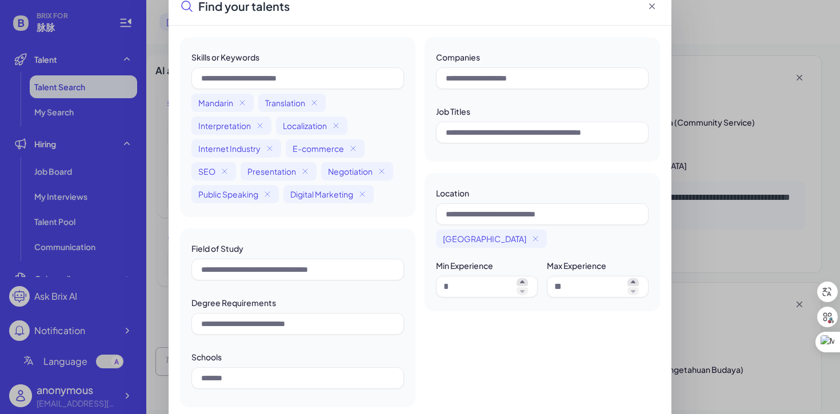
scroll to position [12, 0]
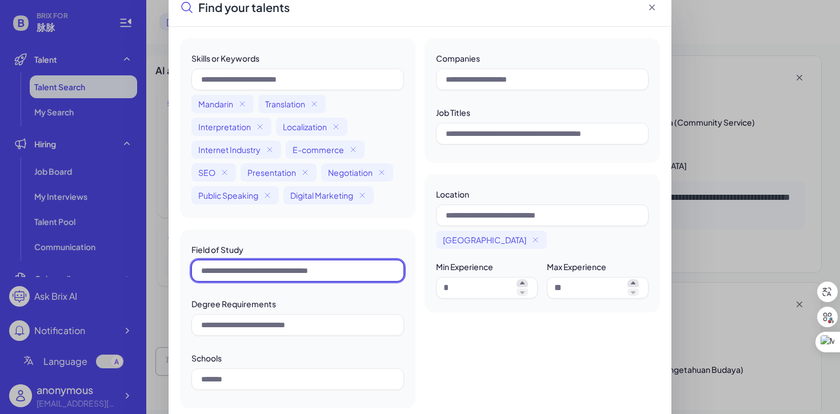
click at [318, 278] on input "text" at bounding box center [297, 271] width 212 height 22
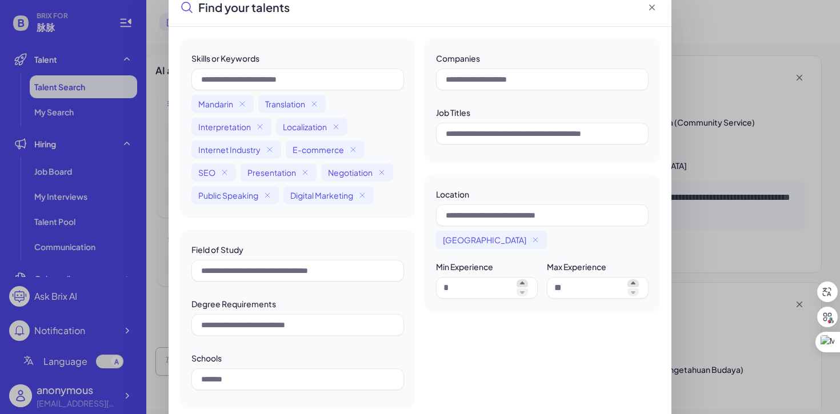
click at [310, 252] on div "Field of Study" at bounding box center [297, 249] width 212 height 12
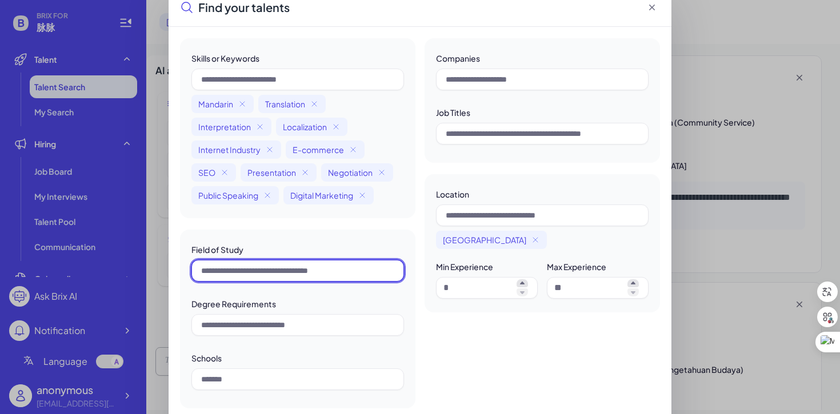
click at [311, 273] on input "text" at bounding box center [297, 271] width 212 height 22
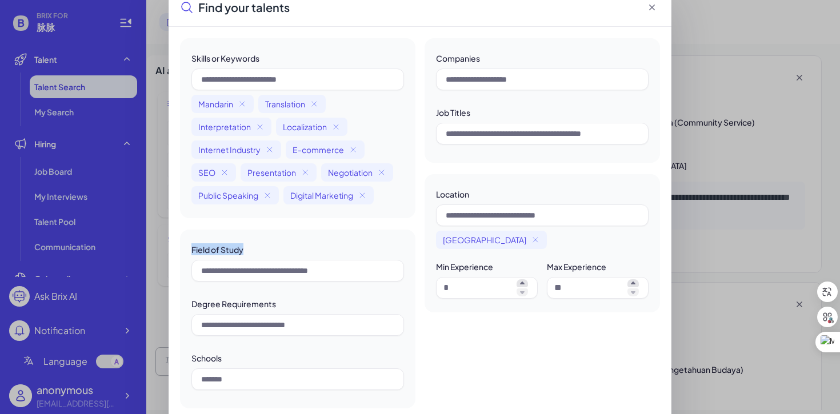
drag, startPoint x: 187, startPoint y: 251, endPoint x: 260, endPoint y: 252, distance: 73.1
click at [260, 252] on div "Field of Study Degree Requirements Schools" at bounding box center [297, 319] width 235 height 179
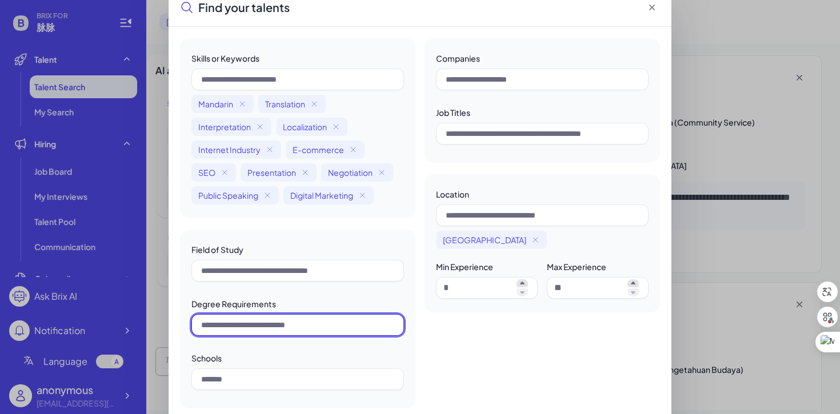
click at [300, 318] on input "text" at bounding box center [297, 325] width 212 height 22
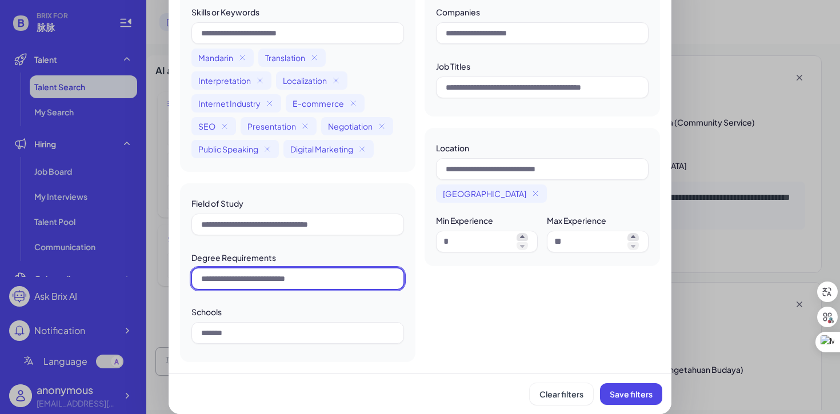
scroll to position [0, 0]
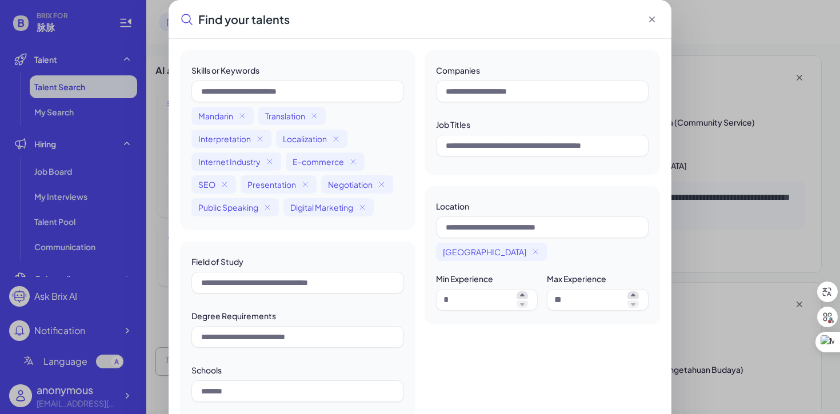
click at [653, 21] on icon at bounding box center [651, 19] width 11 height 11
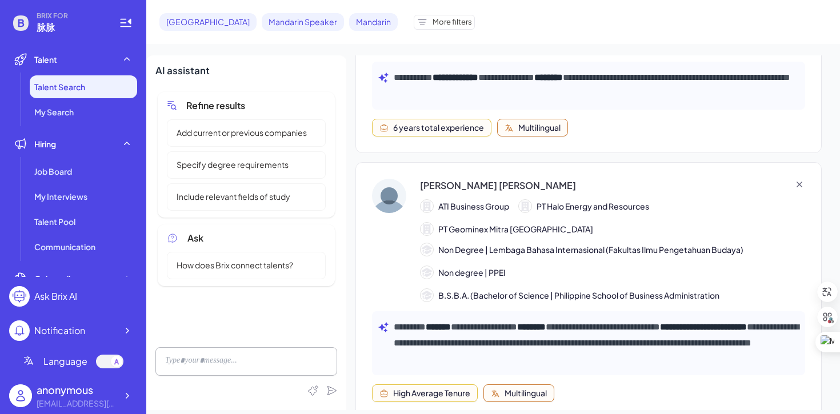
scroll to position [9, 0]
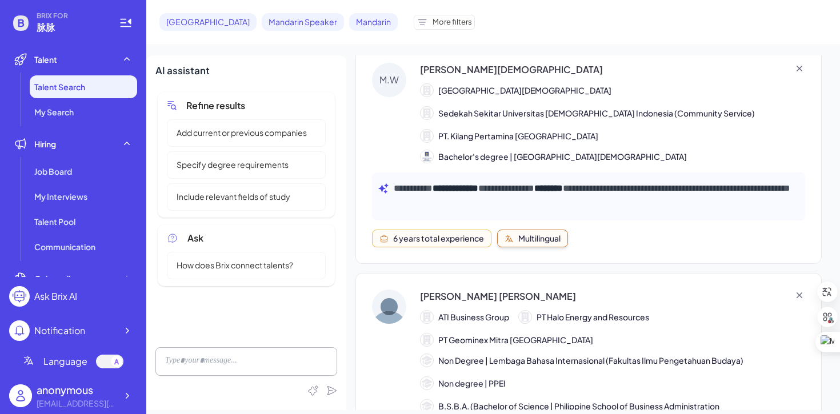
click at [551, 241] on div "Multilingual" at bounding box center [539, 238] width 42 height 12
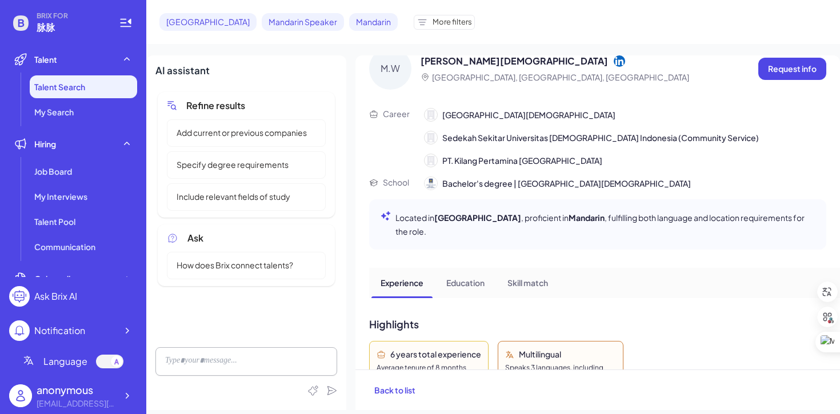
scroll to position [76, 0]
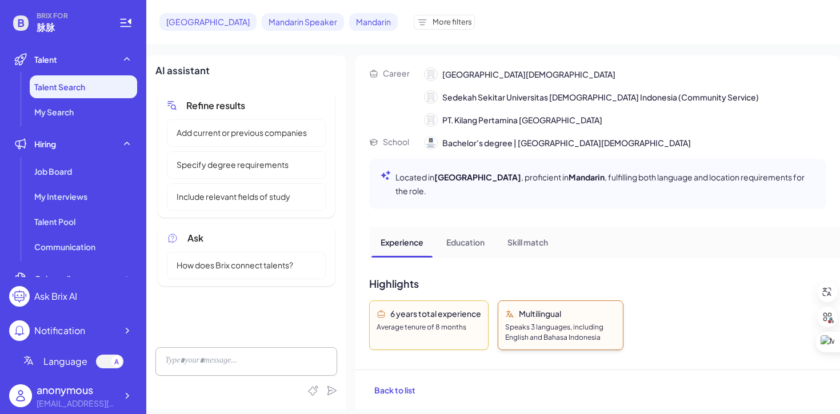
click at [548, 322] on div "Speaks 3 languages, including English and Bahasa Indonesia" at bounding box center [560, 332] width 111 height 21
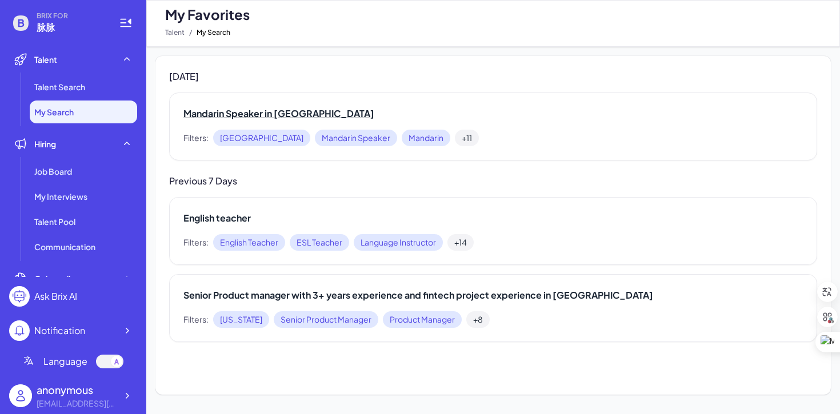
click at [250, 117] on h2 "Mandarin Speaker in Jakarta" at bounding box center [492, 114] width 619 height 14
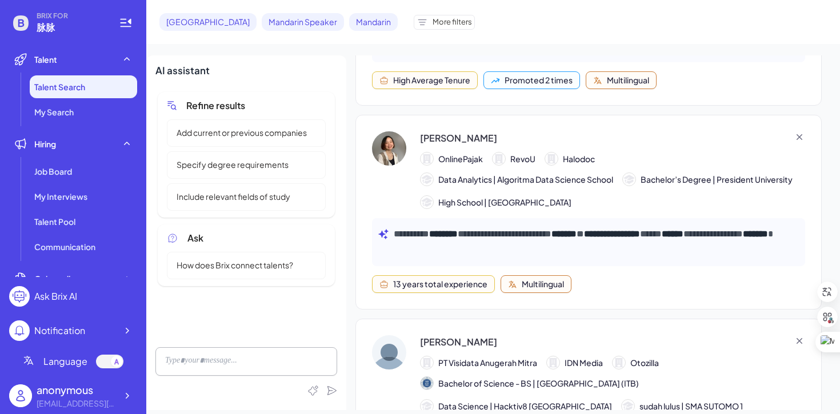
scroll to position [3382, 0]
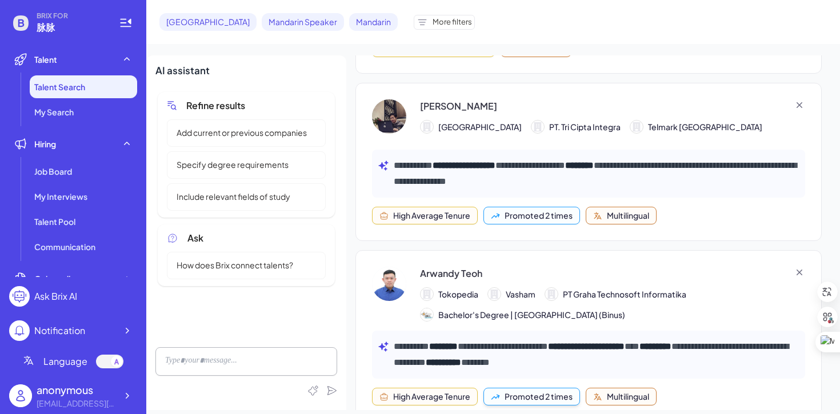
click at [537, 391] on div "Promoted 2 times" at bounding box center [538, 397] width 68 height 12
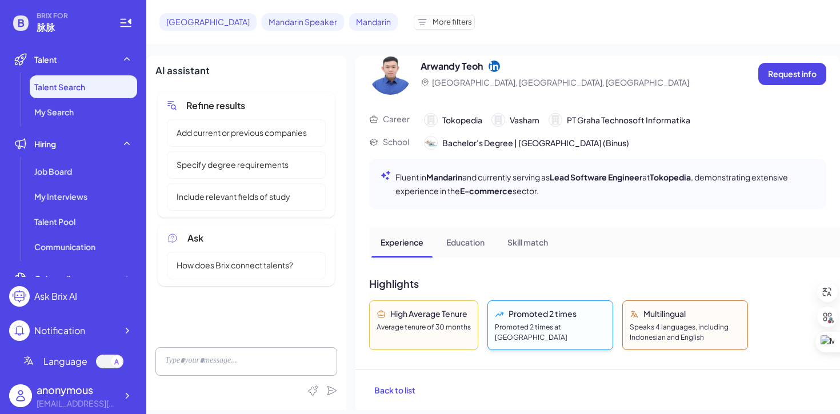
scroll to position [38, 0]
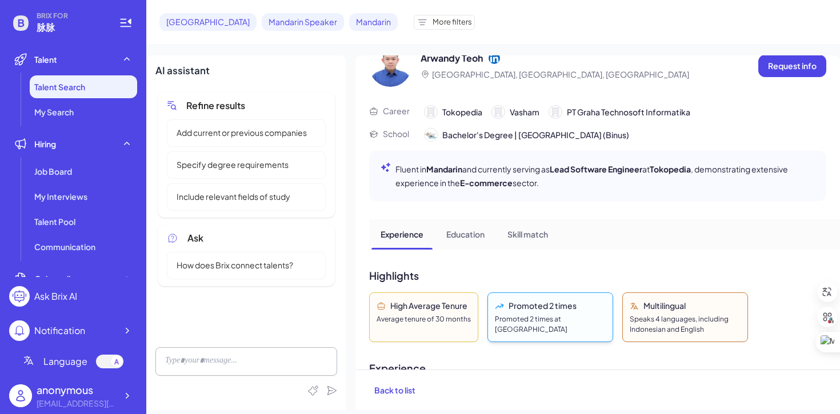
click at [548, 323] on div "Promoted 2 times at Tokopedia" at bounding box center [550, 324] width 111 height 21
drag, startPoint x: 492, startPoint y: 322, endPoint x: 594, endPoint y: 321, distance: 101.7
click at [595, 321] on div "Promoted 2 times Promoted 2 times at Tokopedia" at bounding box center [550, 317] width 126 height 50
copy div "Promoted 2 times at Tokopedia"
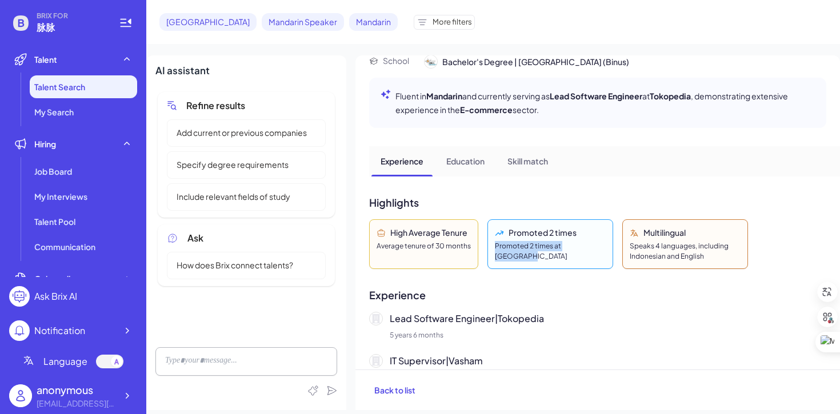
scroll to position [117, 0]
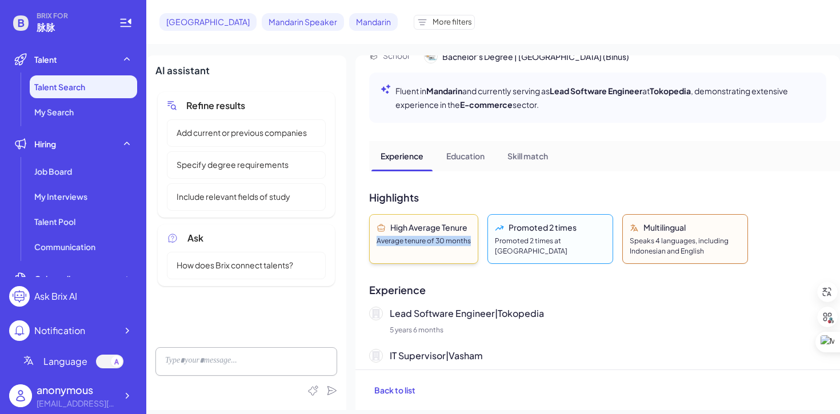
drag, startPoint x: 376, startPoint y: 243, endPoint x: 460, endPoint y: 247, distance: 83.5
click at [473, 247] on div "High Average Tenure Average tenure of 30 months" at bounding box center [423, 239] width 109 height 50
drag, startPoint x: 389, startPoint y: 227, endPoint x: 468, endPoint y: 228, distance: 79.4
click at [468, 228] on div "High Average Tenure" at bounding box center [423, 228] width 94 height 12
copy div "High Average Tenure"
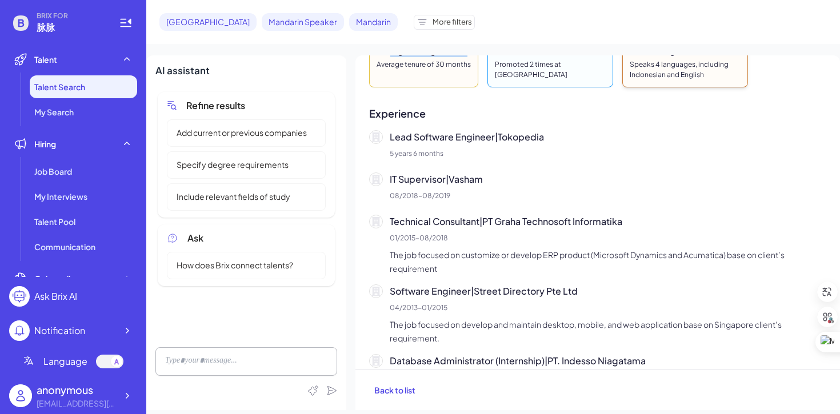
scroll to position [510, 0]
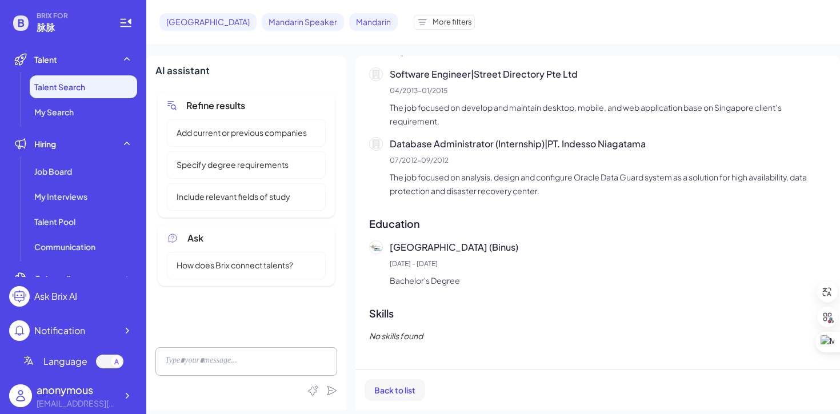
click at [408, 387] on span "Back to list" at bounding box center [394, 390] width 41 height 10
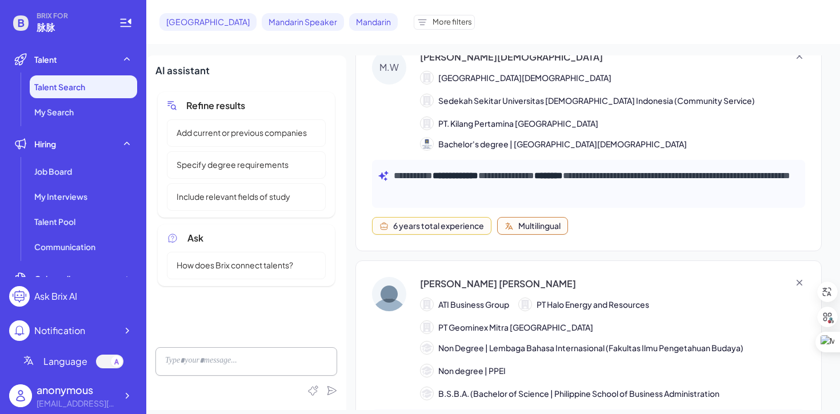
scroll to position [0, 0]
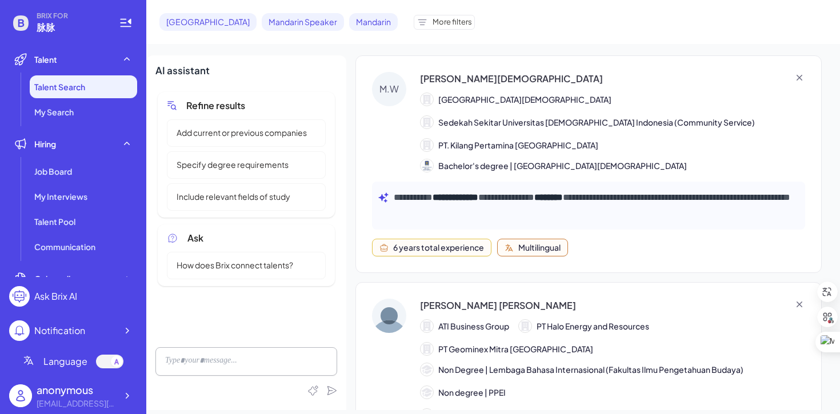
click at [251, 137] on span "Add current or previous companies" at bounding box center [242, 133] width 144 height 12
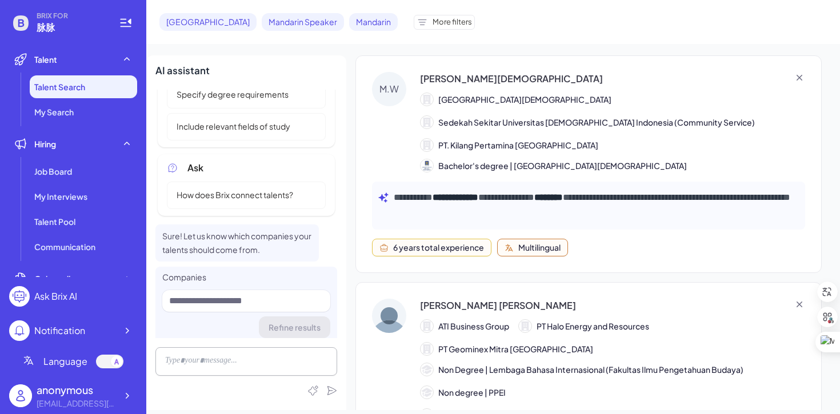
scroll to position [71, 0]
click at [271, 302] on input at bounding box center [246, 300] width 168 height 22
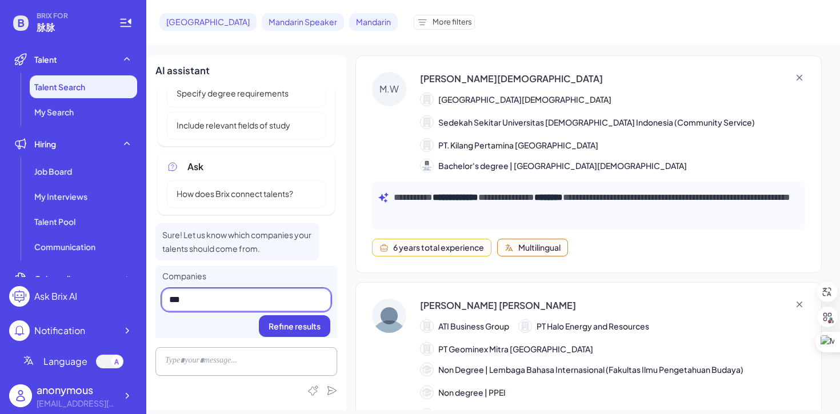
type input "****"
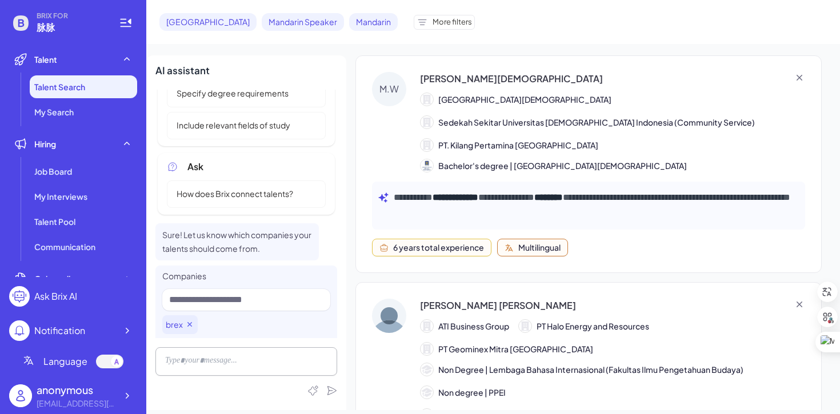
click at [330, 391] on icon at bounding box center [332, 390] width 10 height 9
click at [333, 391] on icon at bounding box center [332, 390] width 10 height 9
click at [276, 362] on div at bounding box center [246, 361] width 182 height 29
click at [242, 325] on div "brex" at bounding box center [246, 324] width 168 height 19
click at [259, 364] on div at bounding box center [246, 361] width 182 height 29
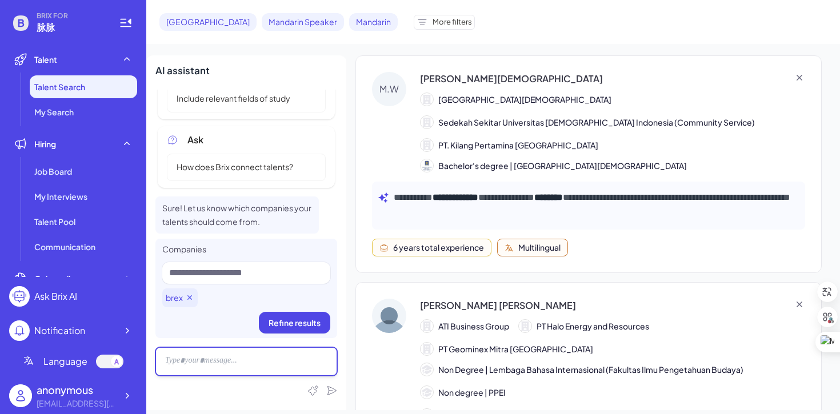
scroll to position [0, 0]
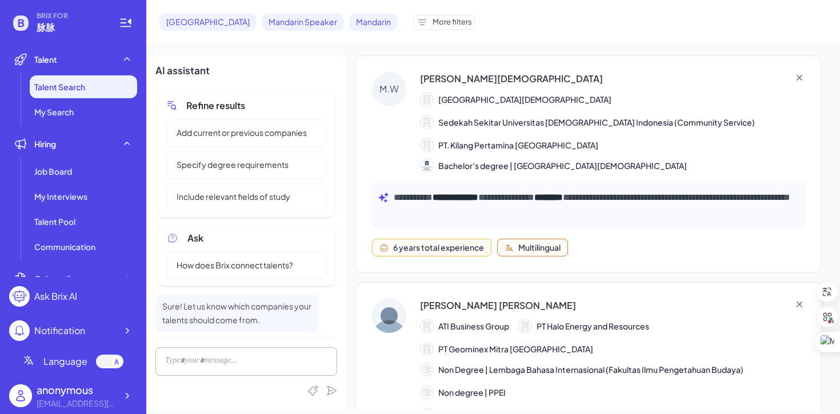
click at [226, 200] on span "Include relevant fields of study" at bounding box center [233, 197] width 127 height 12
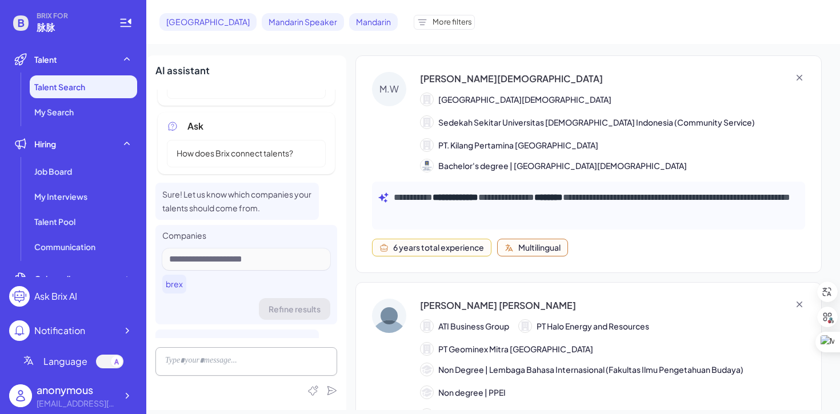
scroll to position [223, 0]
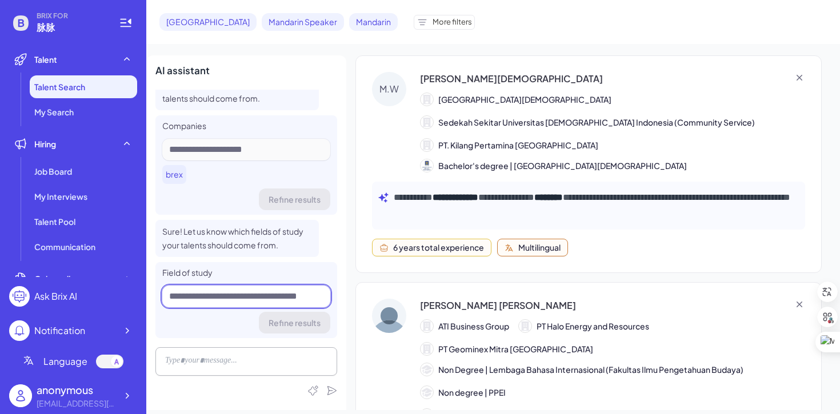
drag, startPoint x: 221, startPoint y: 298, endPoint x: 309, endPoint y: 298, distance: 88.0
click at [309, 298] on input at bounding box center [246, 297] width 168 height 22
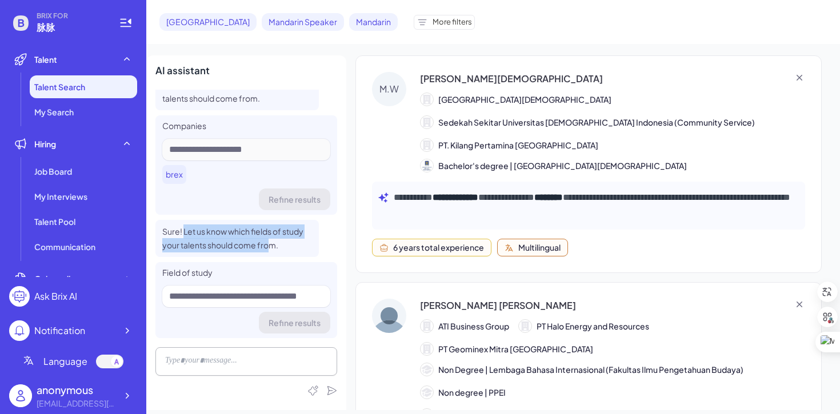
drag, startPoint x: 184, startPoint y: 235, endPoint x: 272, endPoint y: 249, distance: 89.1
click at [272, 249] on span "Sure! Let us know which fields of study your talents should come from." at bounding box center [232, 238] width 141 height 25
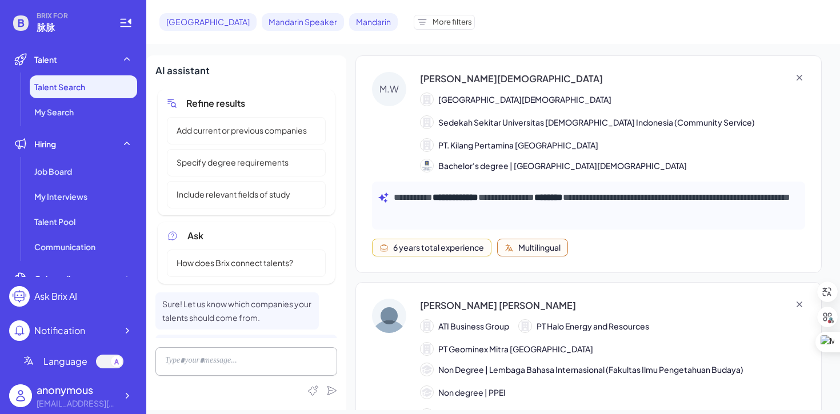
scroll to position [0, 0]
click at [260, 170] on span "Specify degree requirements" at bounding box center [233, 165] width 126 height 12
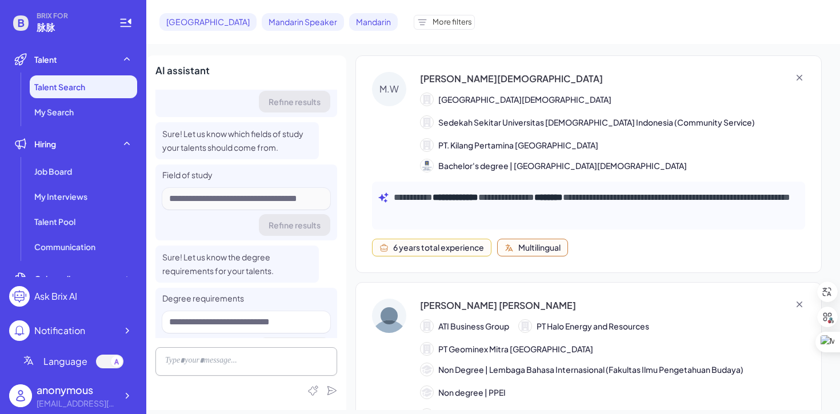
scroll to position [347, 0]
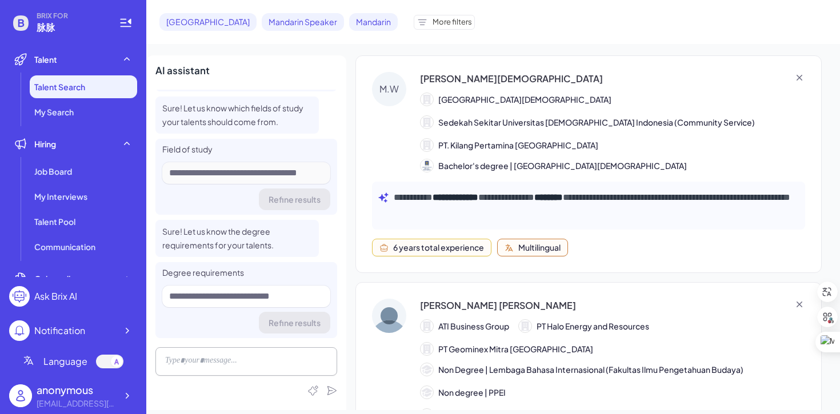
click at [278, 323] on div "Refine results" at bounding box center [246, 323] width 168 height 22
click at [311, 391] on icon at bounding box center [313, 391] width 10 height 10
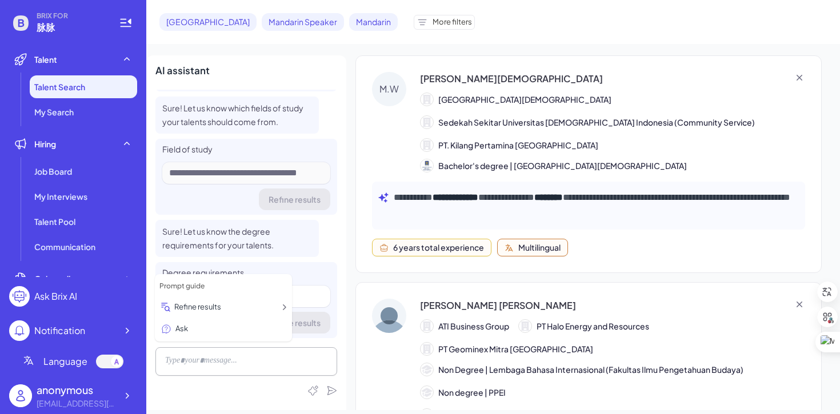
click at [338, 303] on div "AI assistant Refine results Add current or previous companies Specify degree re…" at bounding box center [246, 232] width 200 height 355
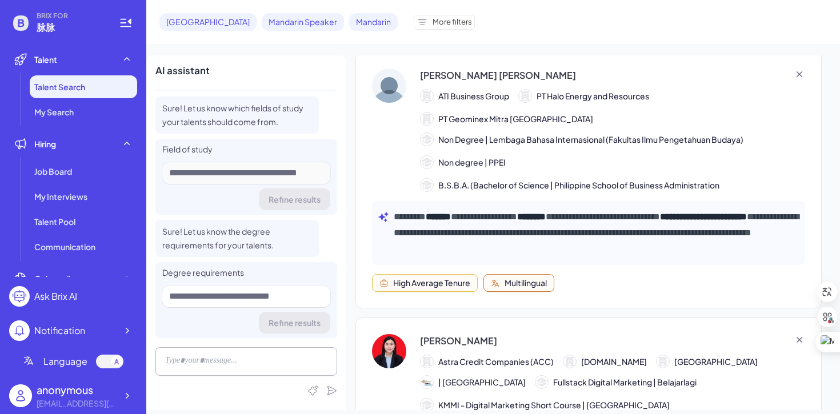
scroll to position [279, 0]
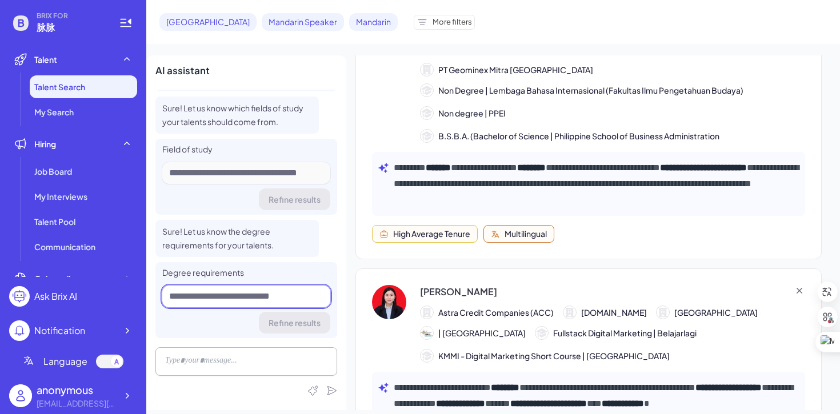
click at [302, 298] on input at bounding box center [246, 297] width 168 height 22
click at [340, 317] on div "AI assistant Refine results Add current or previous companies Specify degree re…" at bounding box center [246, 232] width 200 height 355
drag, startPoint x: 265, startPoint y: 320, endPoint x: 318, endPoint y: 320, distance: 53.1
click at [319, 320] on div "Refine results" at bounding box center [246, 323] width 168 height 22
click at [288, 202] on div "Refine results" at bounding box center [246, 199] width 168 height 22
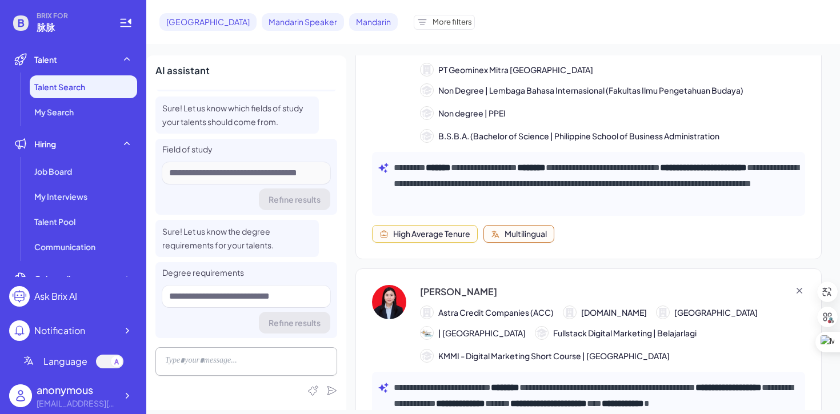
click at [271, 176] on div at bounding box center [246, 173] width 168 height 22
click at [254, 166] on div at bounding box center [246, 173] width 168 height 22
click at [277, 193] on div "Refine results" at bounding box center [246, 199] width 168 height 22
click at [283, 203] on div "Refine results" at bounding box center [246, 199] width 168 height 22
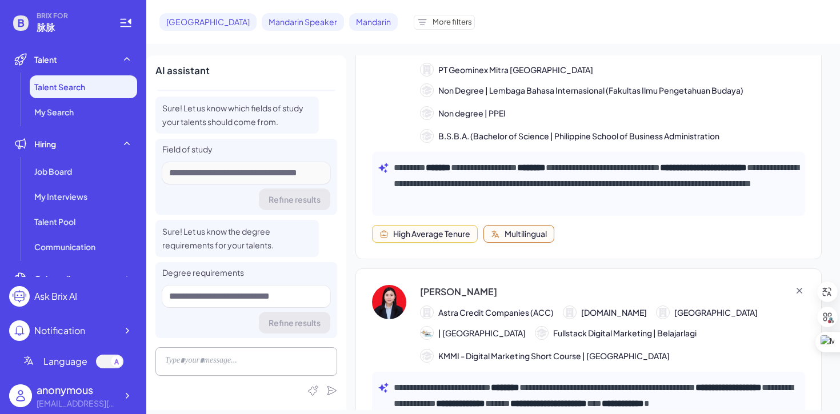
click at [298, 188] on div "Refine results" at bounding box center [246, 199] width 168 height 22
click at [292, 170] on div at bounding box center [246, 173] width 168 height 22
drag, startPoint x: 244, startPoint y: 170, endPoint x: 304, endPoint y: 170, distance: 60.0
click at [304, 170] on div at bounding box center [246, 173] width 168 height 22
click at [296, 200] on div "Refine results" at bounding box center [246, 199] width 168 height 22
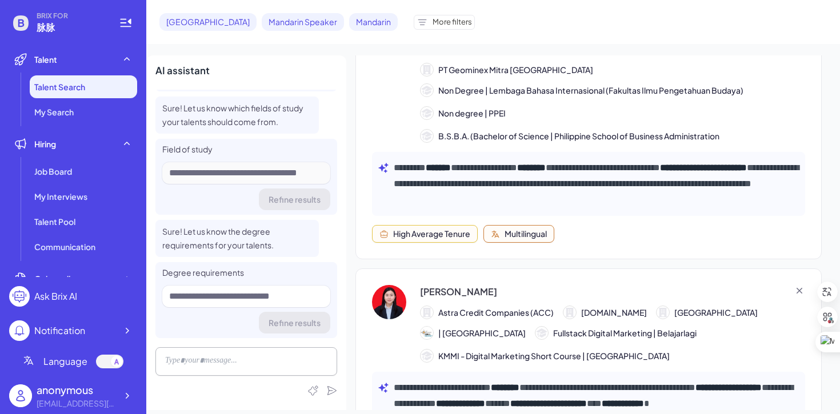
scroll to position [306, 0]
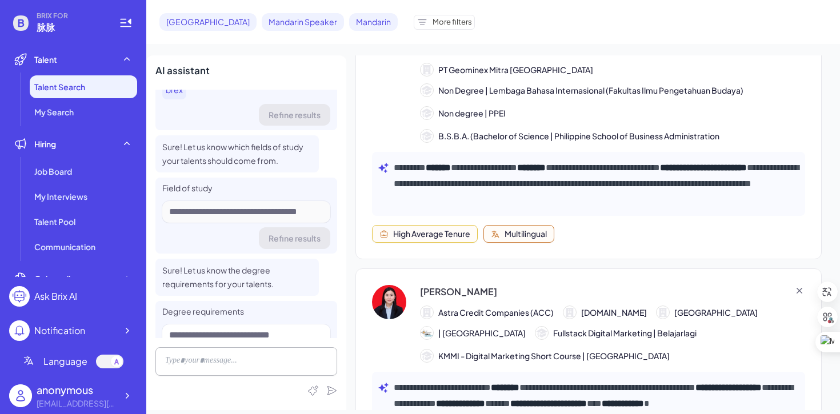
click at [247, 280] on span "Sure! Let us know the degree requirements for your talents." at bounding box center [217, 277] width 111 height 25
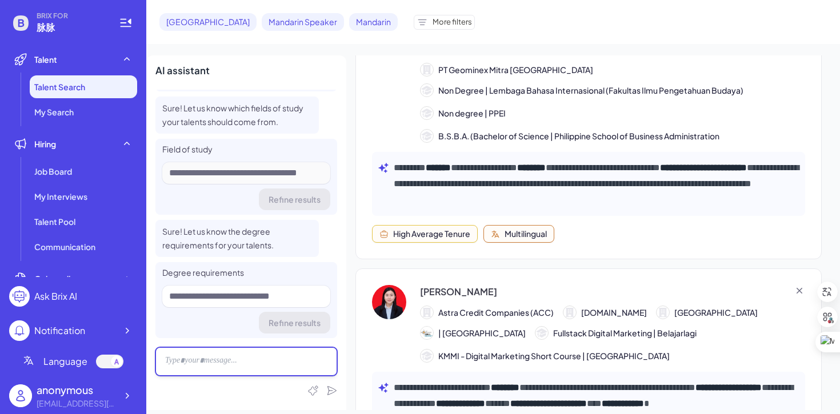
click at [271, 363] on div at bounding box center [246, 361] width 182 height 29
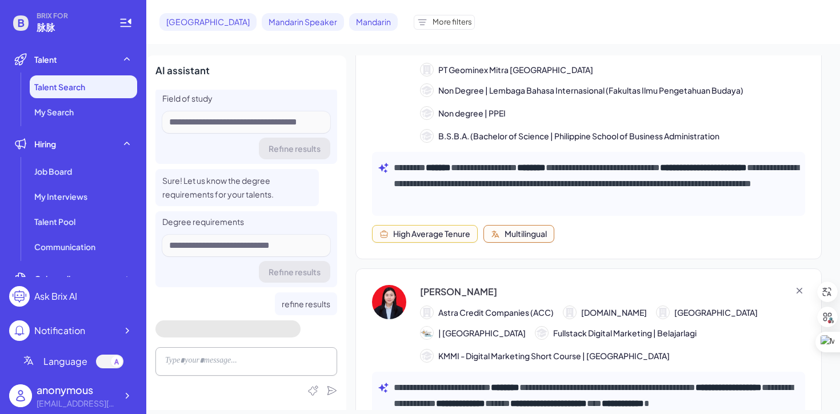
click at [251, 361] on div at bounding box center [246, 361] width 182 height 29
click at [251, 355] on div at bounding box center [246, 361] width 182 height 29
click at [250, 364] on div at bounding box center [246, 361] width 182 height 29
click at [292, 302] on span "refine results" at bounding box center [306, 304] width 49 height 10
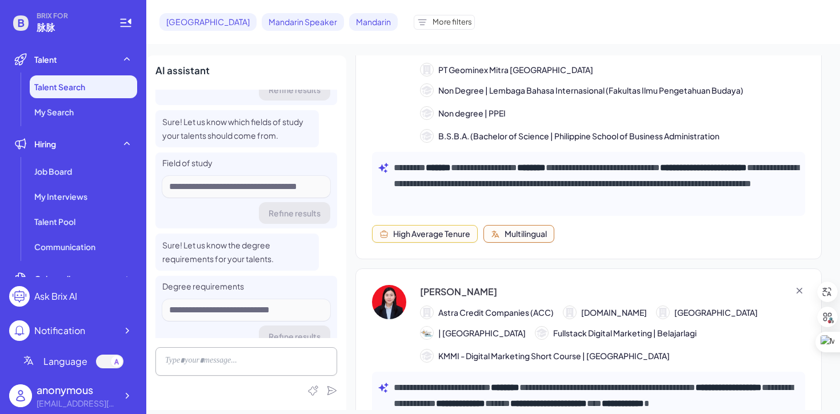
scroll to position [326, 0]
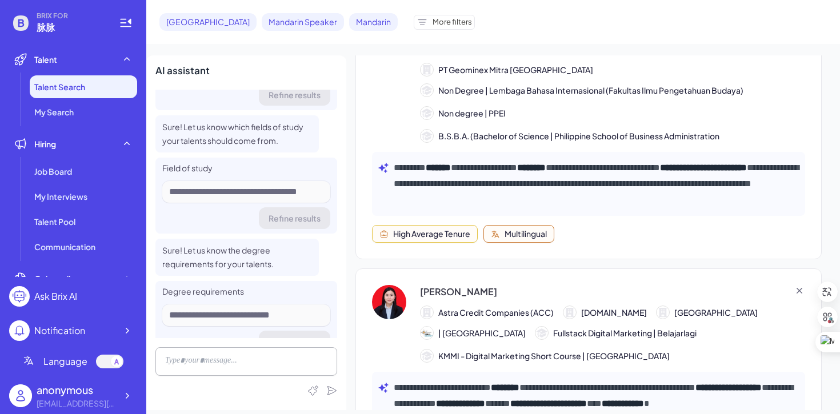
drag, startPoint x: 212, startPoint y: 188, endPoint x: 352, endPoint y: 194, distance: 140.0
click at [353, 194] on div "**********" at bounding box center [492, 232] width 693 height 355
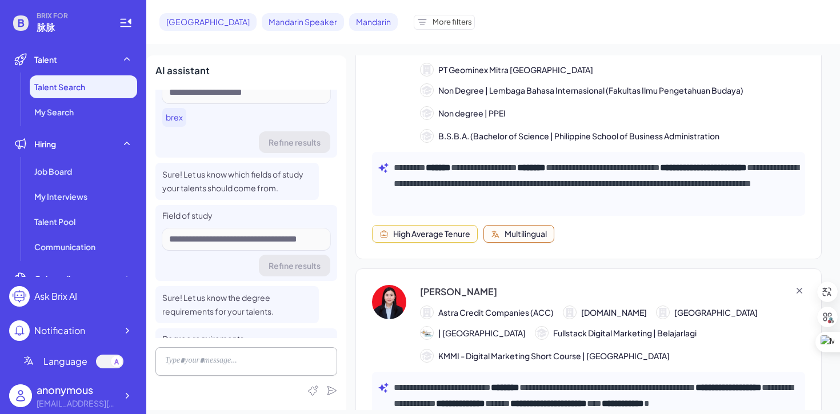
scroll to position [284, 0]
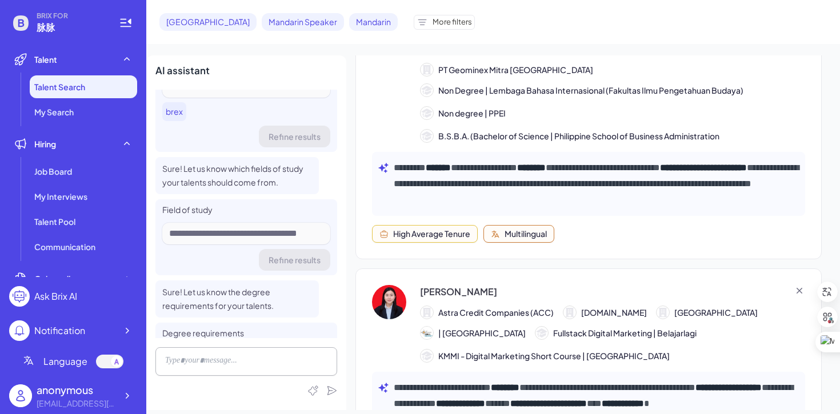
click at [226, 245] on div "Field of study Refine results" at bounding box center [246, 237] width 182 height 76
click at [212, 235] on div at bounding box center [246, 234] width 168 height 22
click at [202, 235] on div at bounding box center [246, 234] width 168 height 22
drag, startPoint x: 202, startPoint y: 235, endPoint x: 263, endPoint y: 235, distance: 60.5
click at [263, 235] on div at bounding box center [246, 234] width 168 height 22
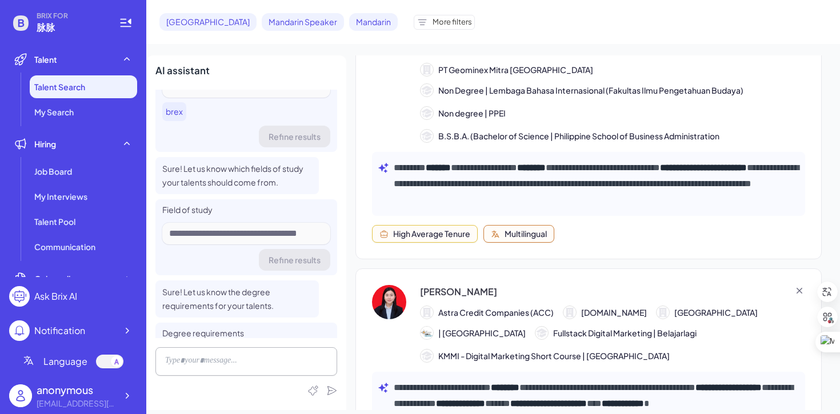
click at [282, 232] on div at bounding box center [246, 234] width 168 height 22
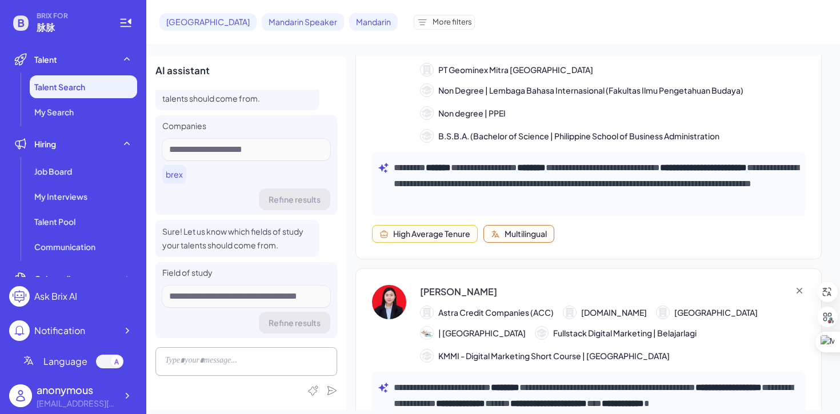
scroll to position [116, 0]
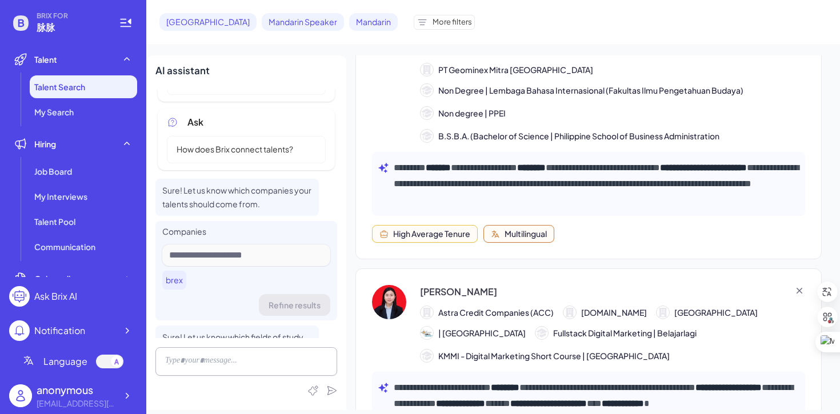
click at [176, 278] on span "brex" at bounding box center [174, 280] width 17 height 12
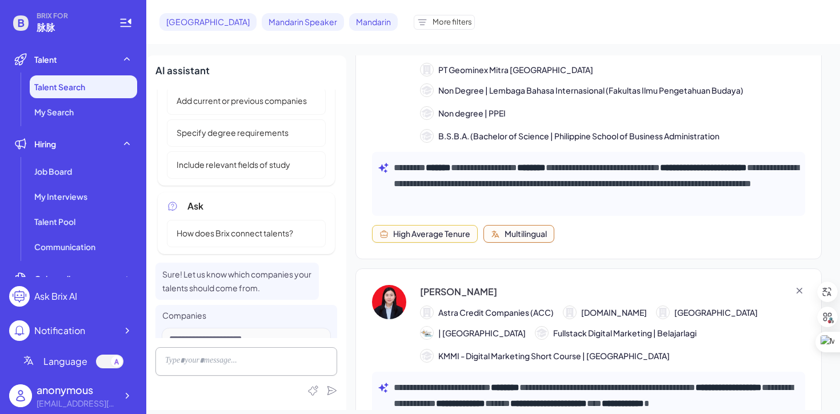
scroll to position [17, 0]
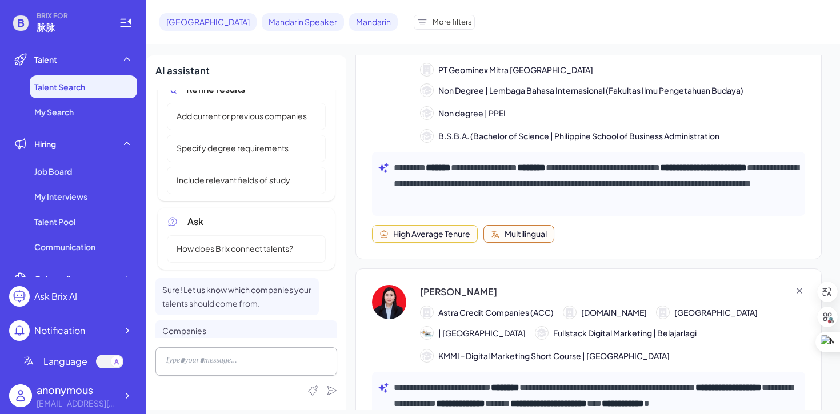
click at [255, 250] on span "How does Brix connect talents?" at bounding box center [235, 249] width 130 height 12
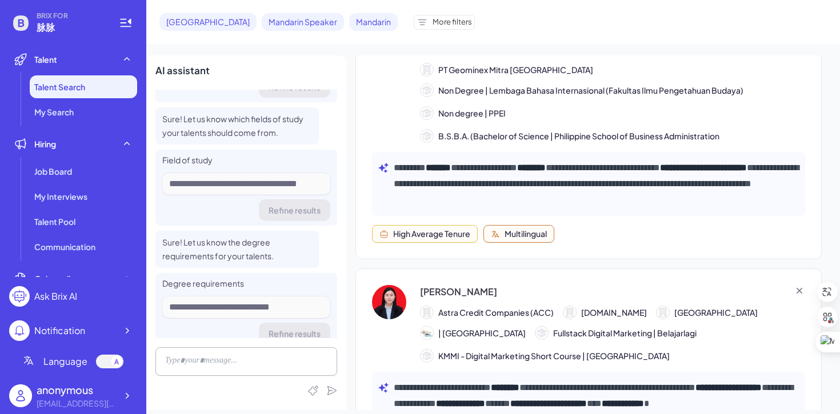
scroll to position [398, 0]
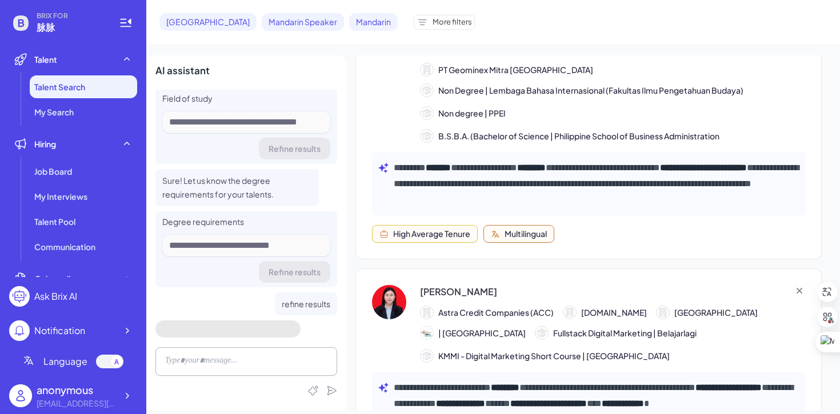
click at [249, 357] on div at bounding box center [246, 361] width 182 height 29
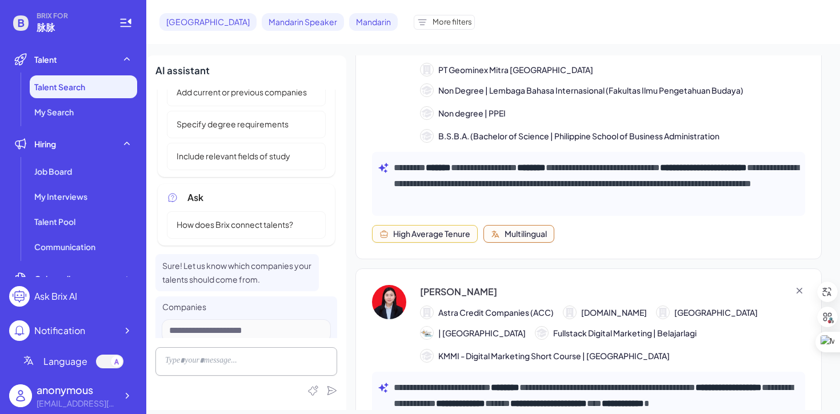
scroll to position [0, 0]
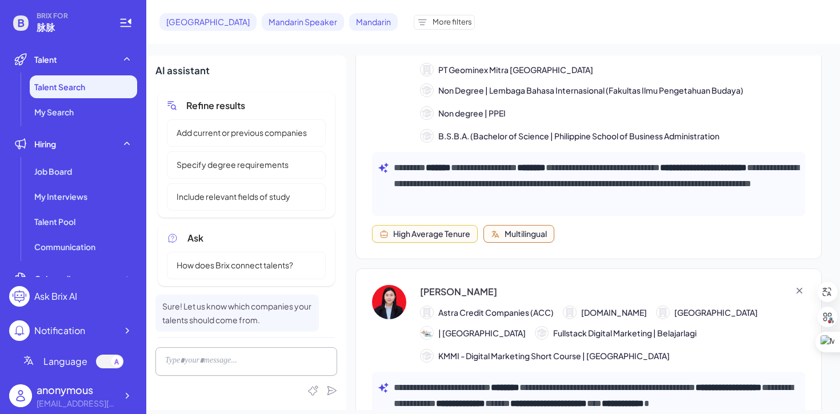
click at [231, 140] on div "Add current or previous companies" at bounding box center [246, 132] width 159 height 27
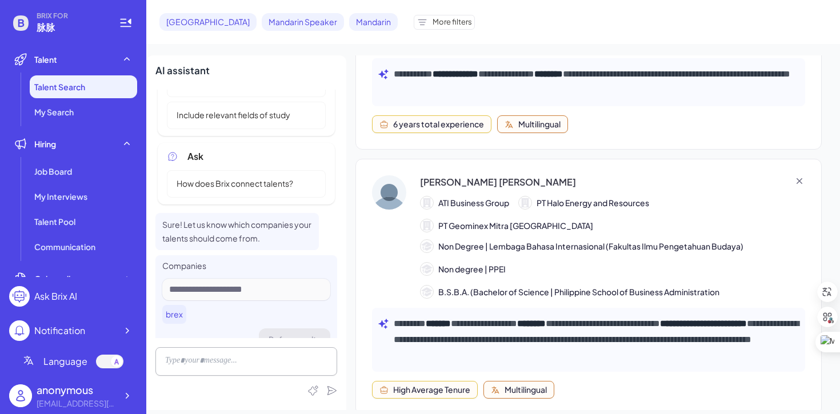
scroll to position [23, 0]
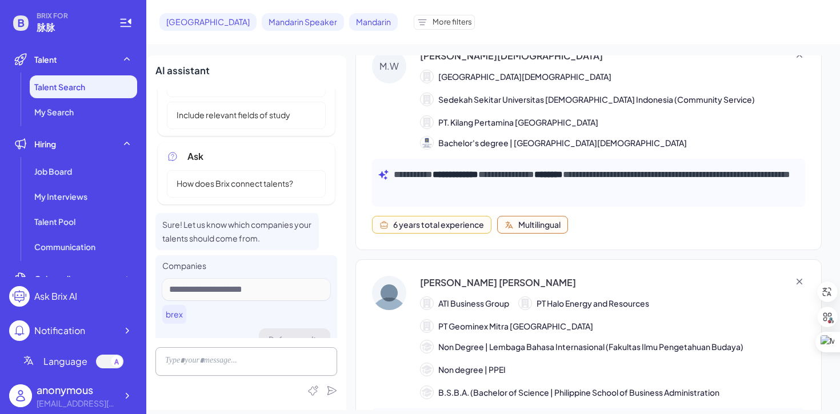
click at [243, 115] on span "Include relevant fields of study" at bounding box center [233, 115] width 127 height 12
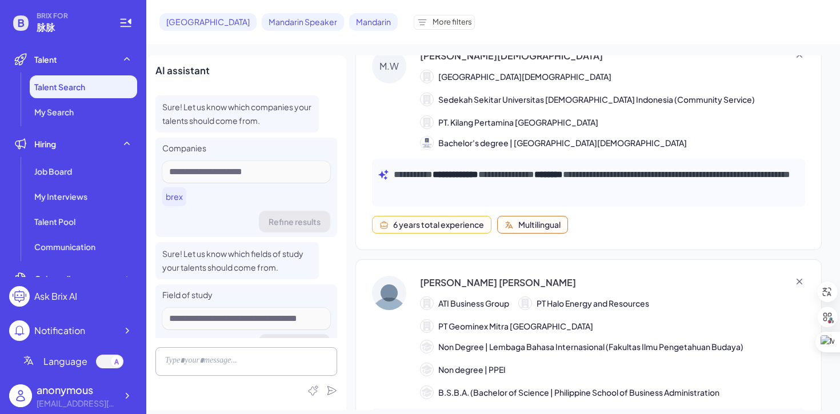
scroll to position [199, 0]
click at [174, 196] on span "brex" at bounding box center [174, 197] width 17 height 12
click at [215, 170] on div at bounding box center [246, 173] width 168 height 22
click at [244, 170] on div at bounding box center [246, 173] width 168 height 22
click at [213, 174] on div at bounding box center [246, 173] width 168 height 22
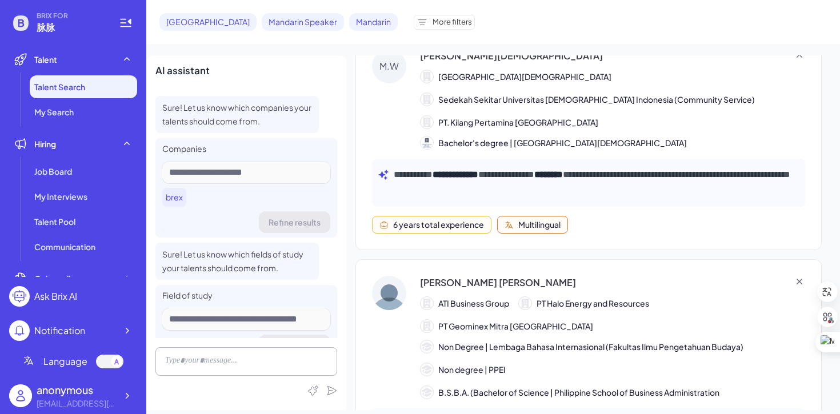
scroll to position [398, 0]
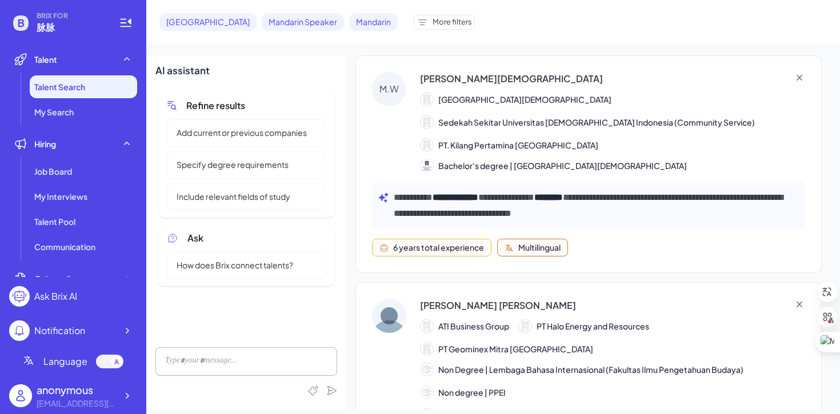
click at [239, 136] on span "Add current or previous companies" at bounding box center [242, 133] width 144 height 12
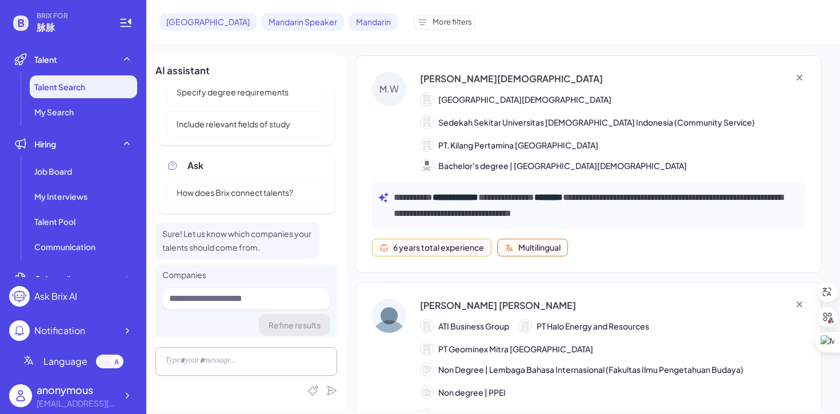
scroll to position [75, 0]
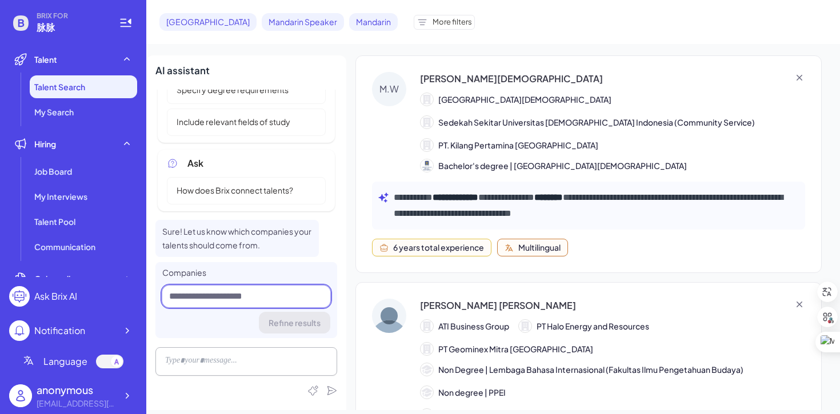
click at [198, 295] on input at bounding box center [246, 297] width 168 height 22
type input "*"
type input "******"
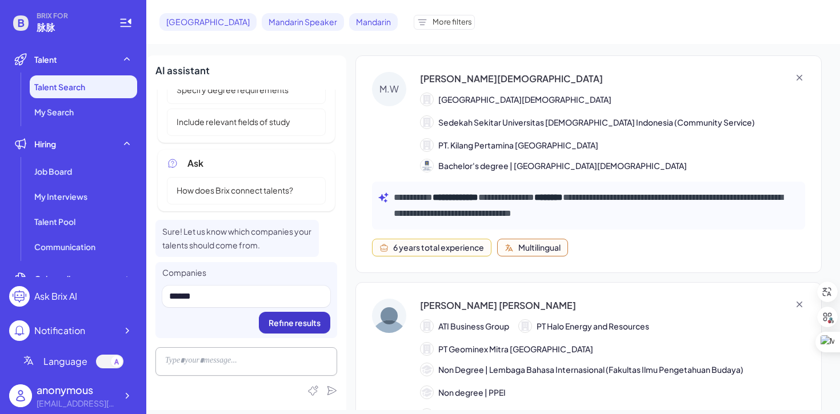
click at [284, 319] on span "Refine results" at bounding box center [294, 323] width 52 height 10
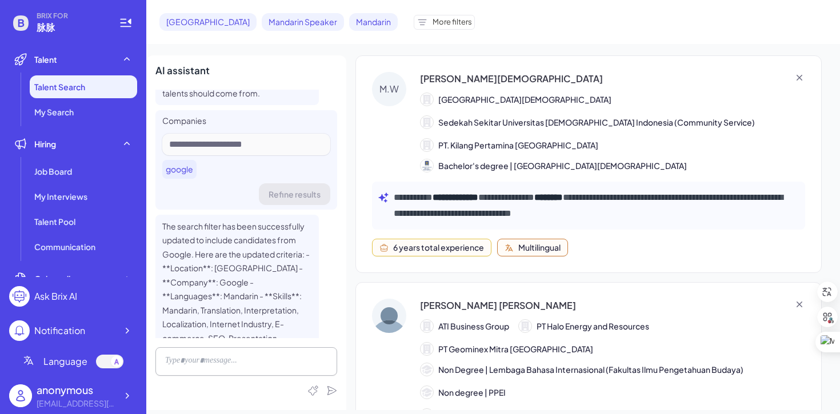
scroll to position [284, 0]
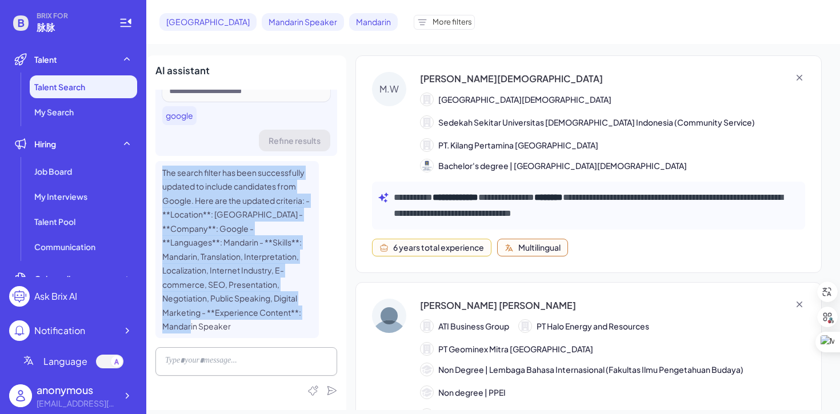
drag, startPoint x: 163, startPoint y: 167, endPoint x: 223, endPoint y: 326, distance: 169.2
click at [223, 326] on div "The search filter has been successfully updated to include candidates from Goog…" at bounding box center [236, 249] width 163 height 177
copy span "The search filter has been successfully updated to include candidates from Goog…"
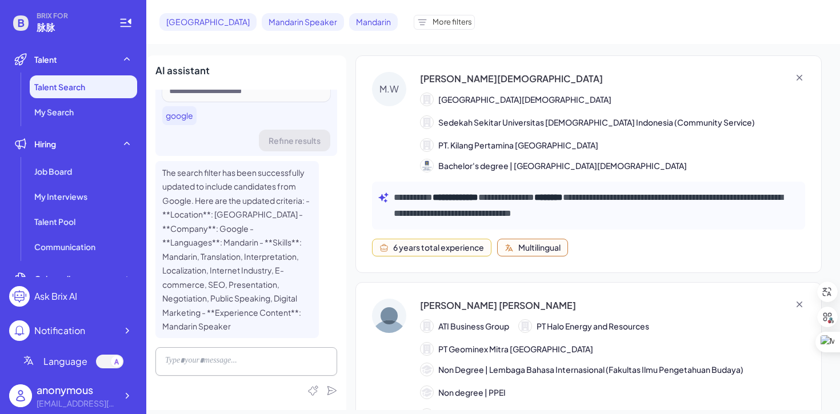
click at [705, 267] on div "**********" at bounding box center [588, 164] width 466 height 218
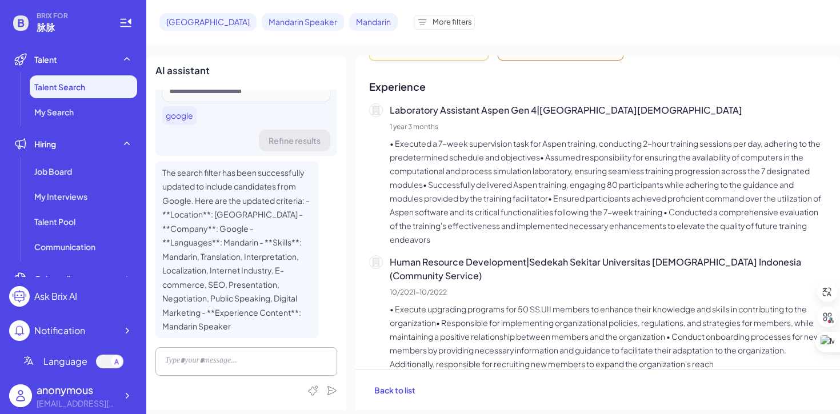
scroll to position [607, 0]
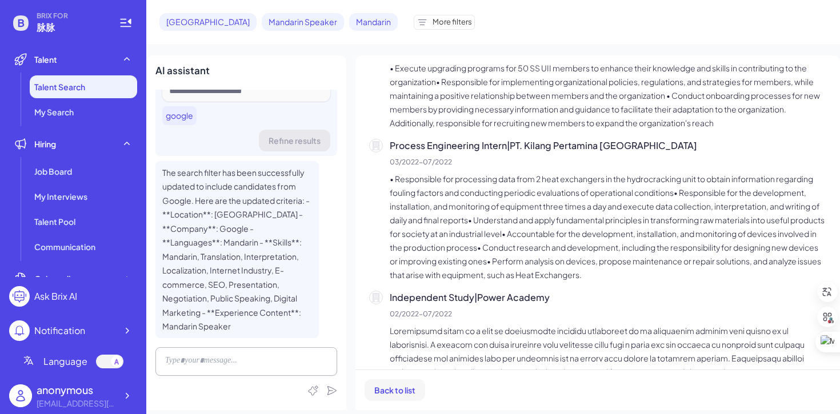
click at [408, 390] on span "Back to list" at bounding box center [394, 390] width 41 height 10
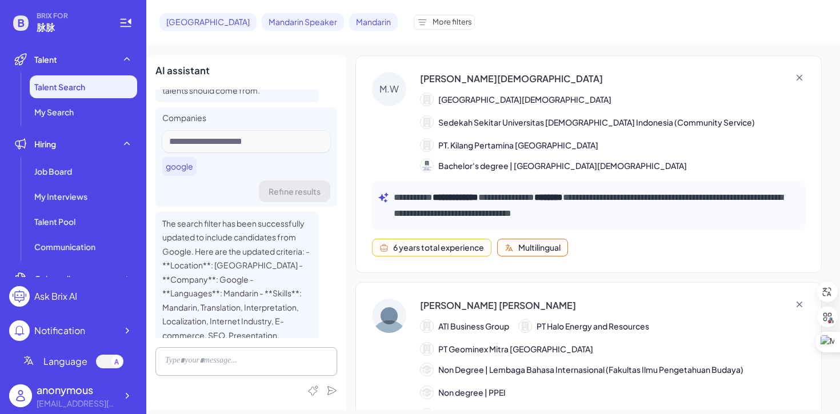
scroll to position [233, 0]
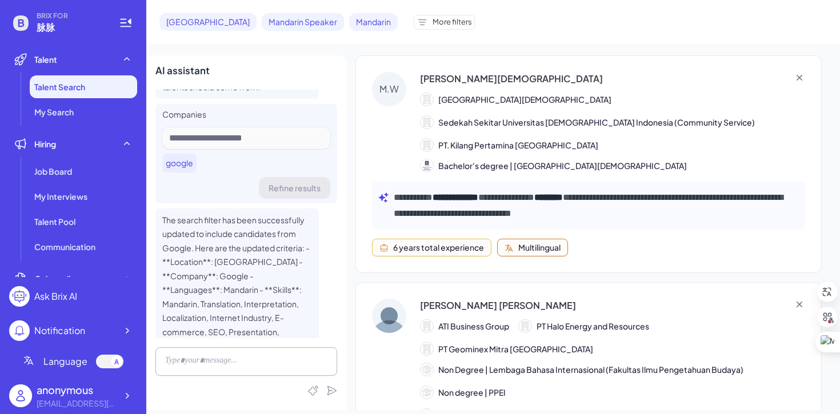
click at [432, 21] on span "More filters" at bounding box center [451, 22] width 39 height 11
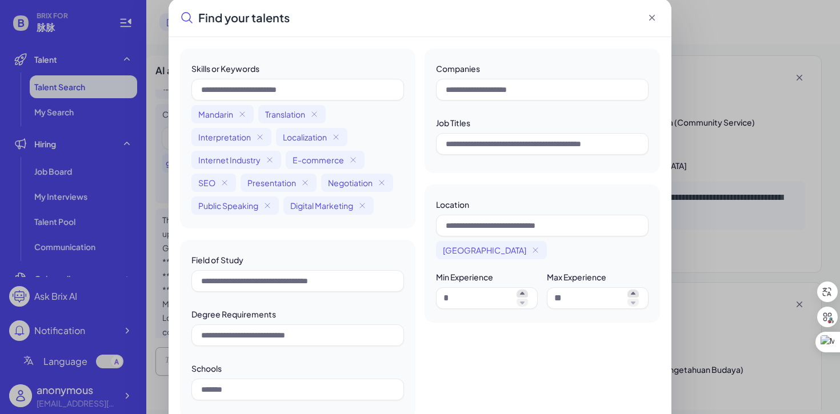
scroll to position [0, 0]
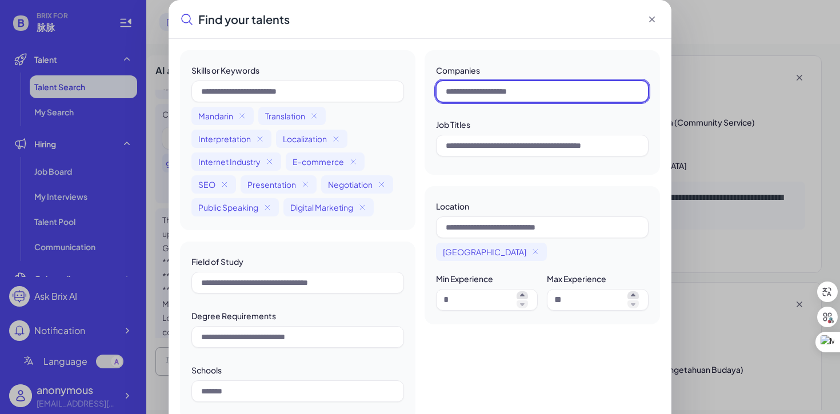
click at [489, 98] on input "text" at bounding box center [542, 92] width 212 height 22
click at [492, 85] on input "text" at bounding box center [542, 92] width 212 height 22
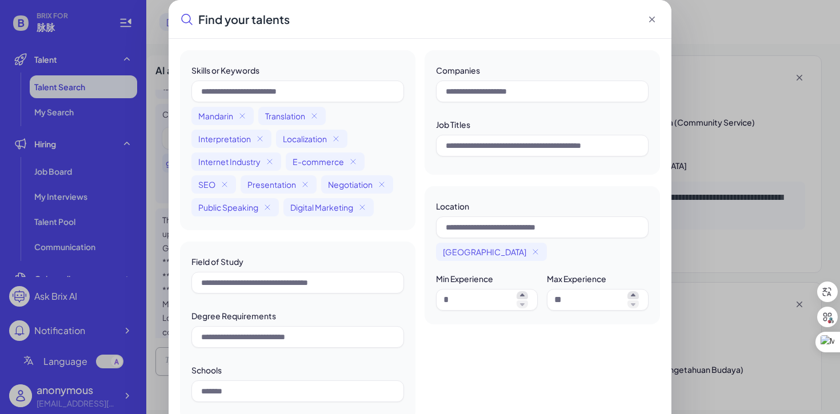
click at [655, 18] on icon at bounding box center [651, 19] width 11 height 11
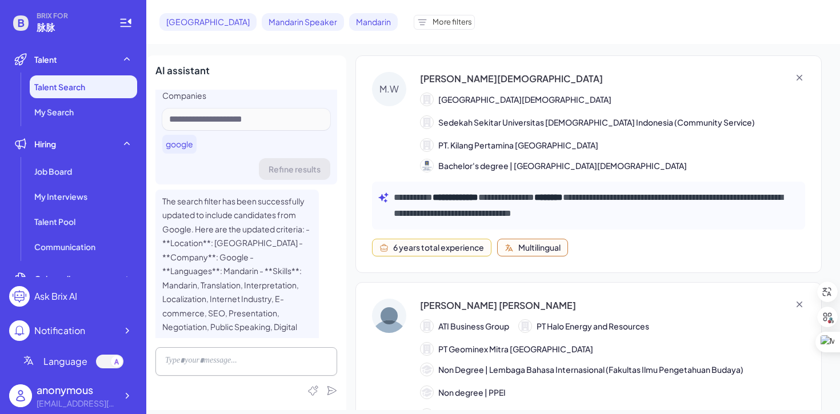
scroll to position [257, 0]
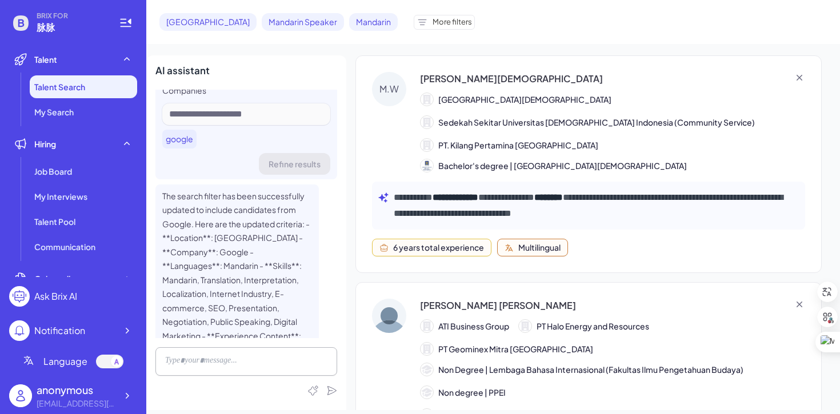
click at [416, 25] on icon at bounding box center [421, 22] width 11 height 11
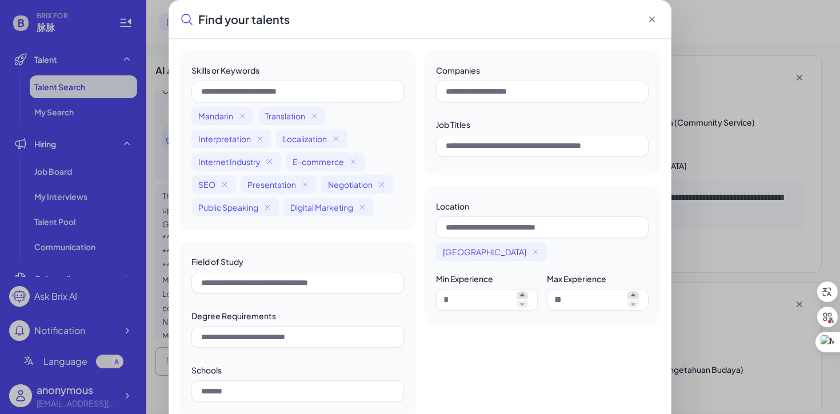
click at [653, 21] on icon at bounding box center [651, 19] width 11 height 11
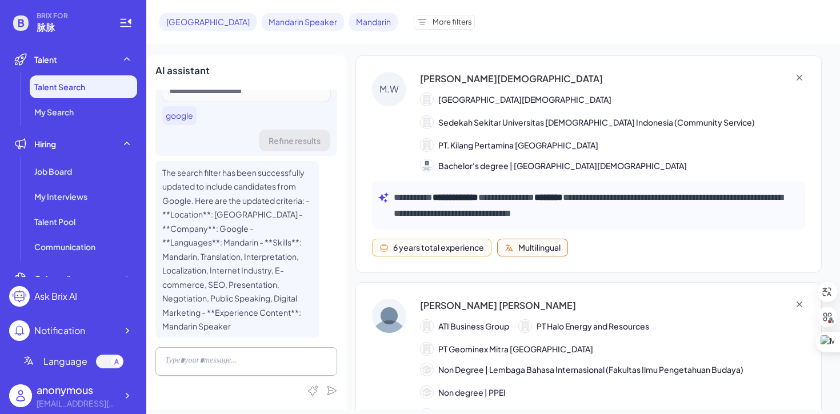
scroll to position [284, 0]
click at [248, 364] on div at bounding box center [246, 361] width 182 height 29
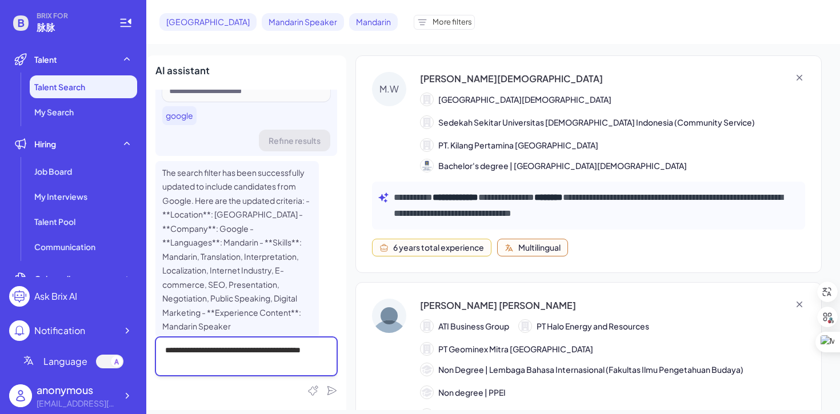
click at [165, 366] on div "**********" at bounding box center [246, 356] width 182 height 39
click at [267, 353] on div "**********" at bounding box center [246, 356] width 182 height 39
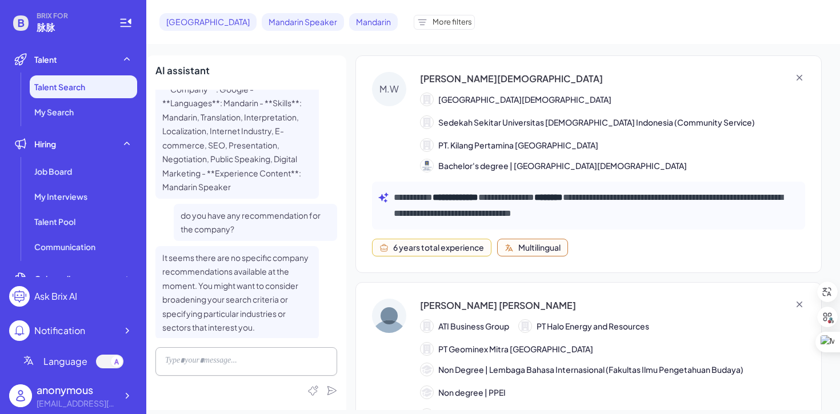
scroll to position [427, 0]
click at [265, 358] on div at bounding box center [246, 361] width 182 height 29
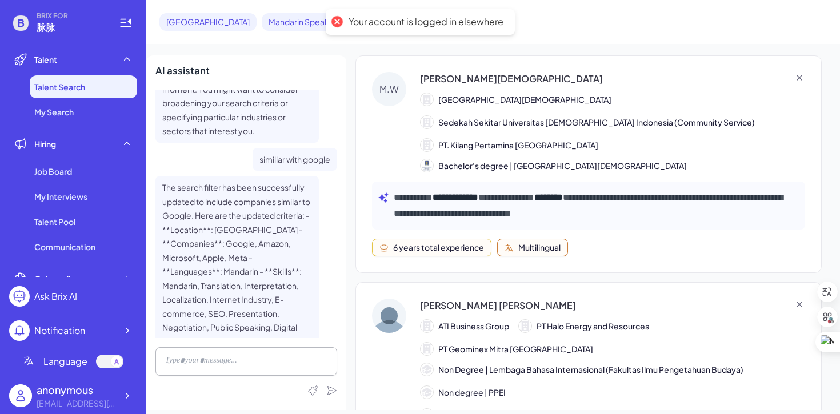
scroll to position [602, 0]
